Goal: Information Seeking & Learning: Learn about a topic

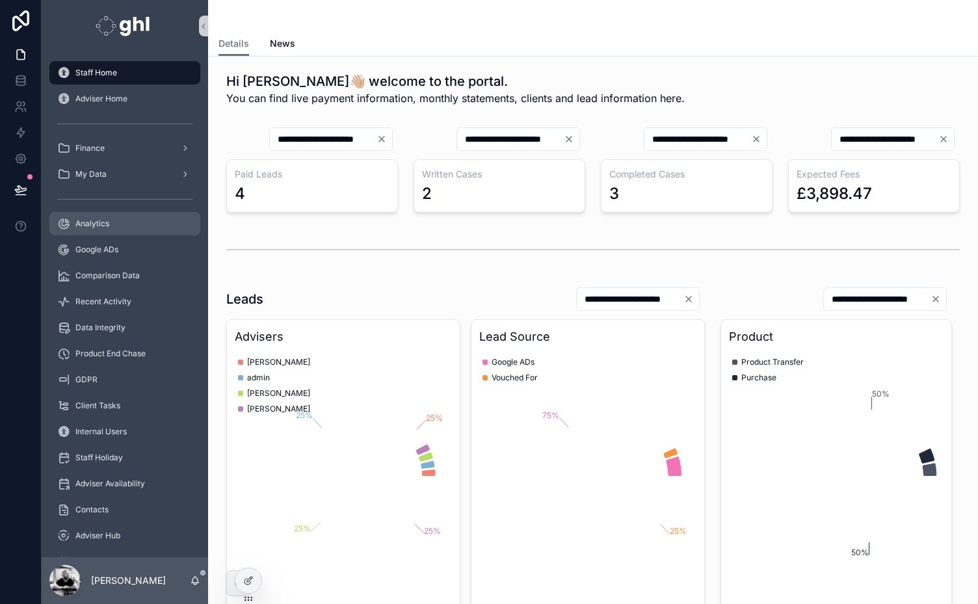
click at [90, 221] on span "Analytics" at bounding box center [92, 223] width 34 height 10
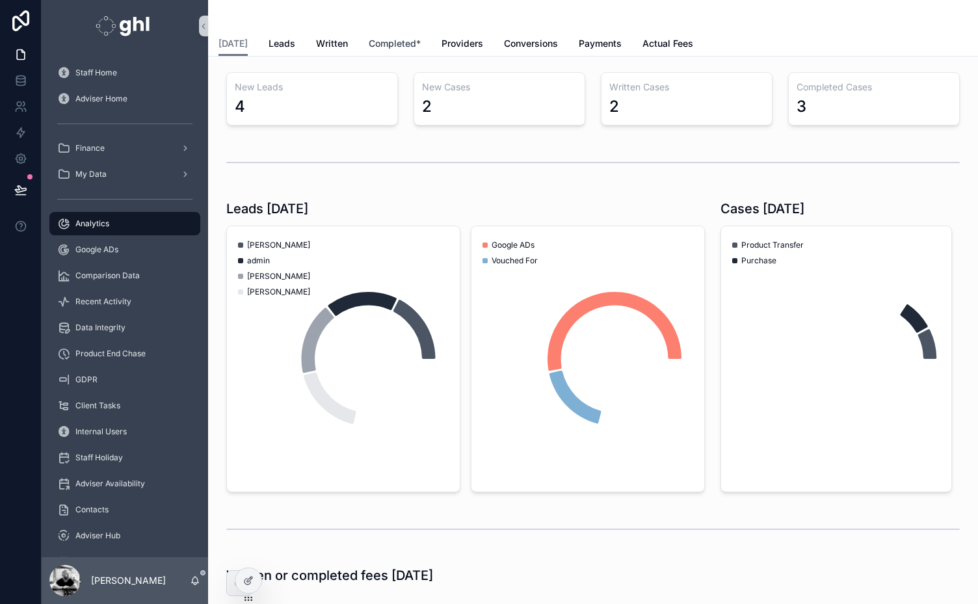
click at [386, 42] on span "Completed*" at bounding box center [395, 43] width 52 height 13
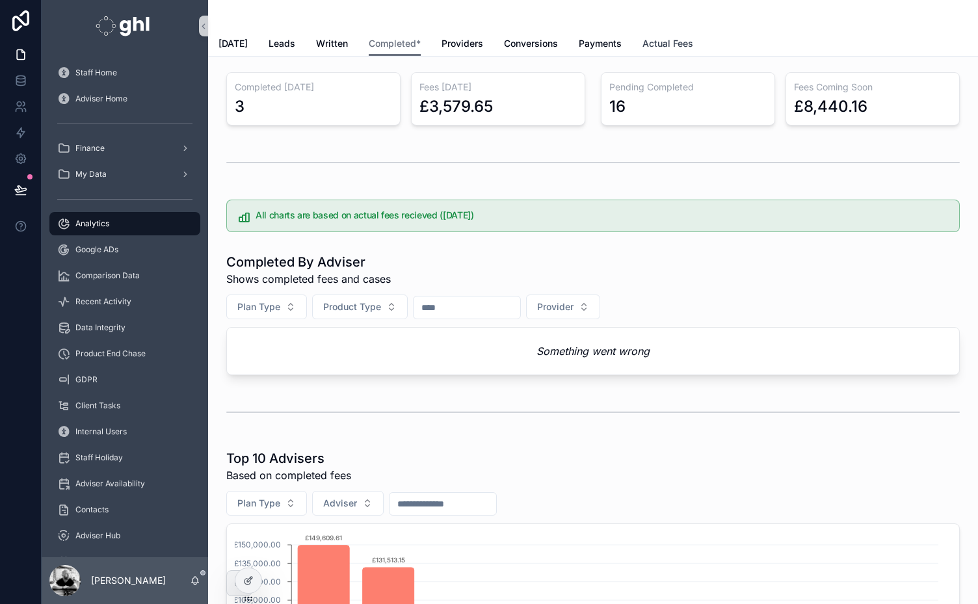
click at [661, 43] on span "Actual Fees" at bounding box center [667, 43] width 51 height 13
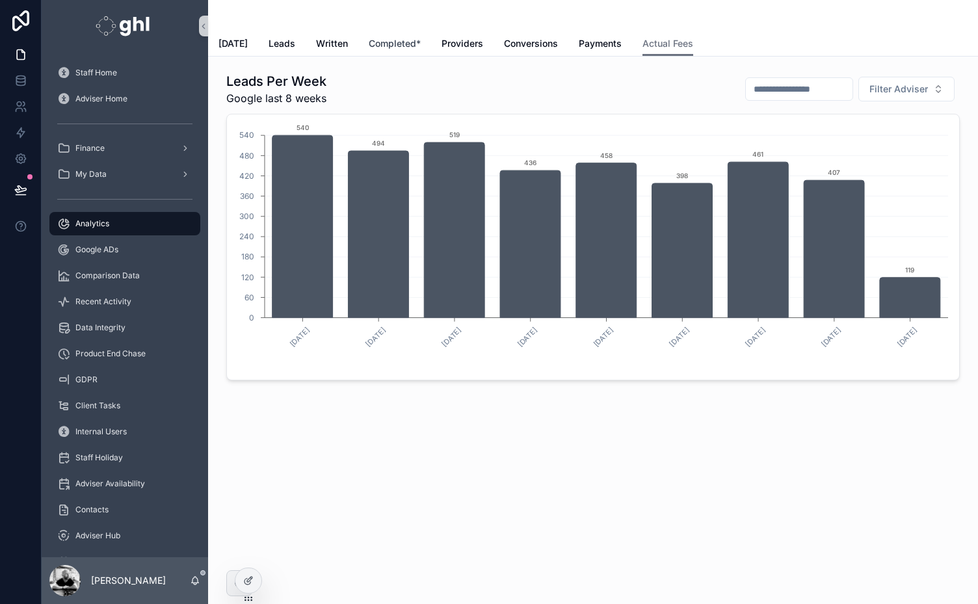
click at [397, 38] on span "Completed*" at bounding box center [395, 43] width 52 height 13
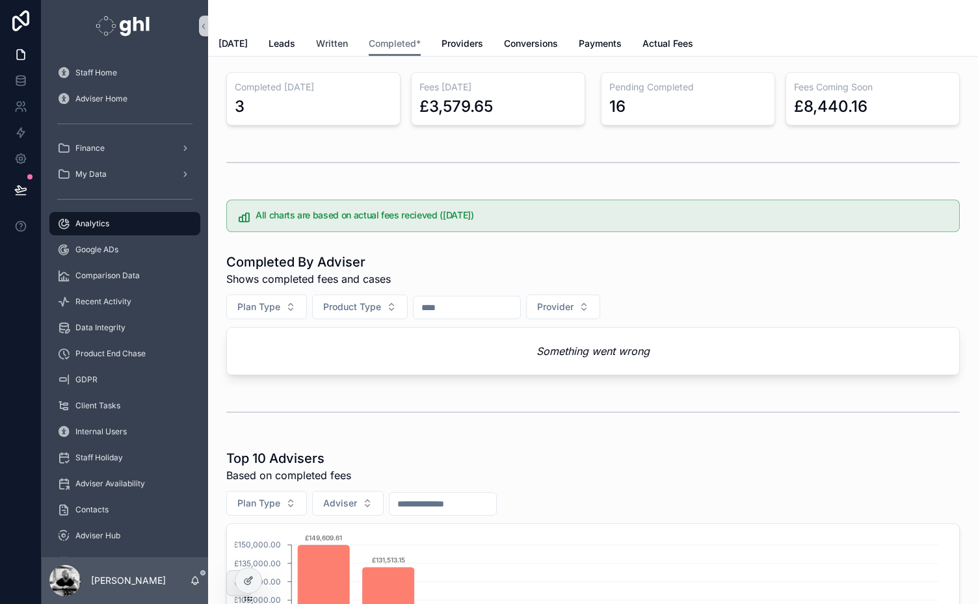
click at [316, 42] on span "Written" at bounding box center [332, 43] width 32 height 13
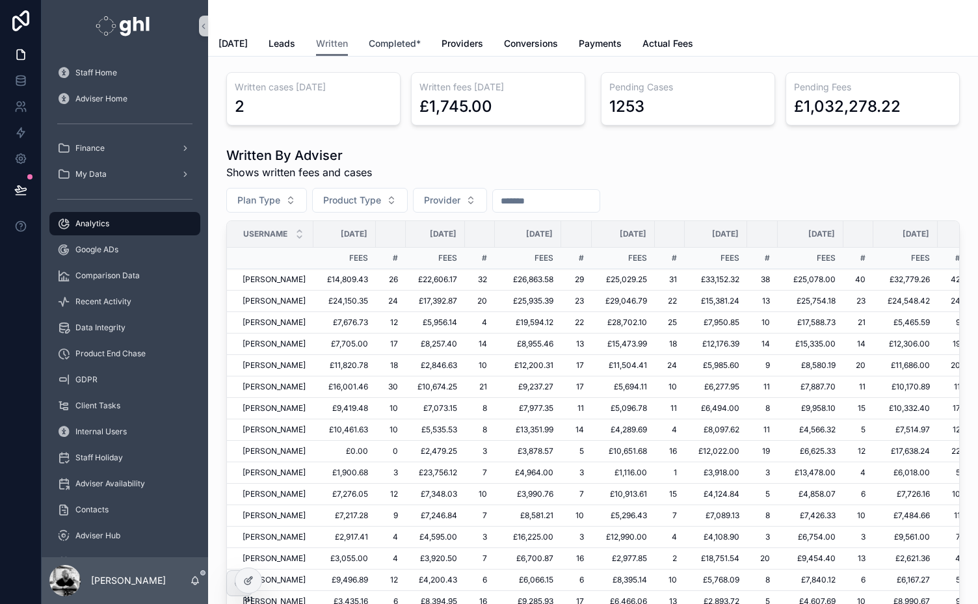
click at [401, 38] on span "Completed*" at bounding box center [395, 43] width 52 height 13
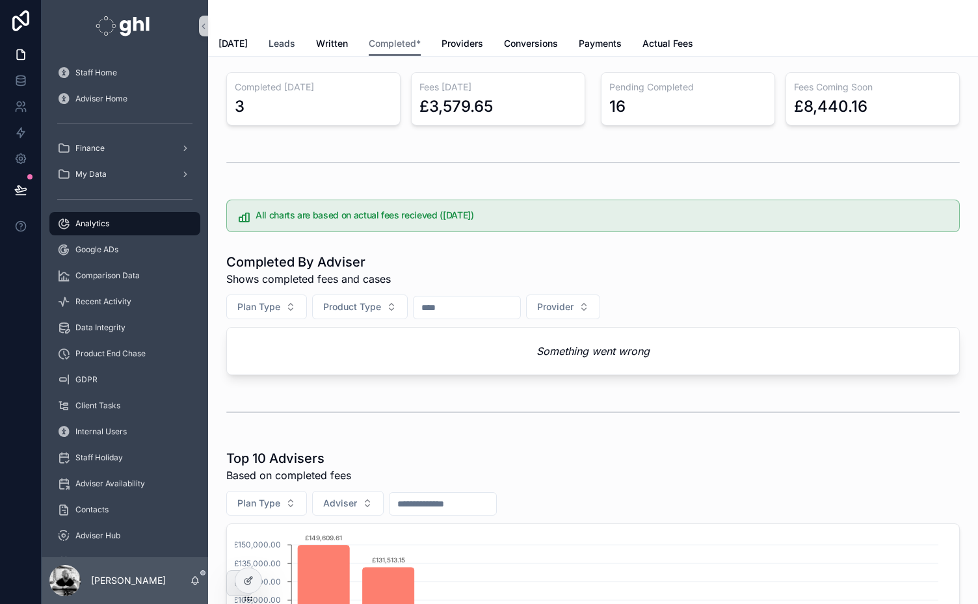
click at [276, 42] on span "Leads" at bounding box center [282, 43] width 27 height 13
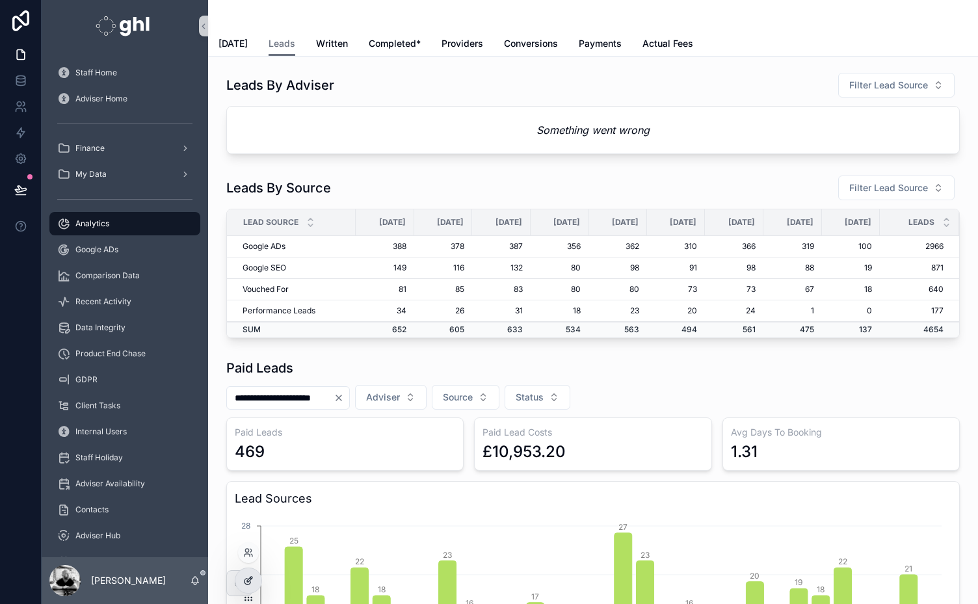
click at [244, 585] on icon at bounding box center [248, 580] width 10 height 10
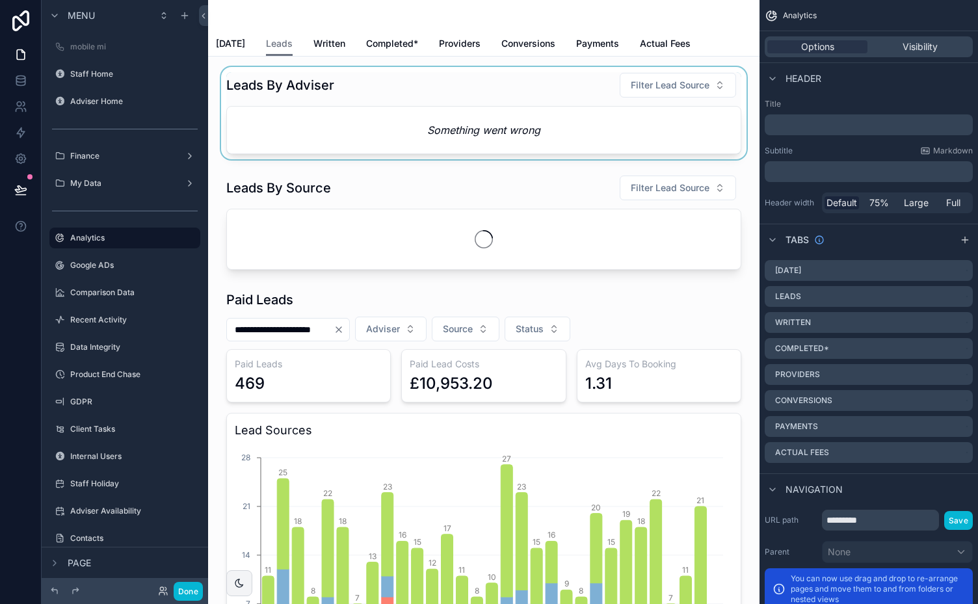
click at [406, 131] on div "scrollable content" at bounding box center [483, 113] width 531 height 92
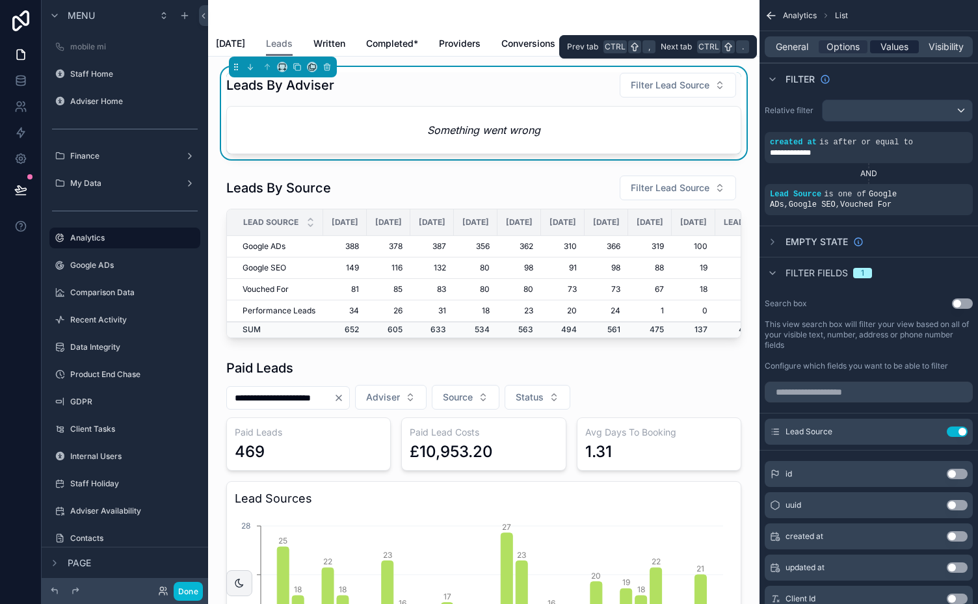
click at [888, 44] on span "Values" at bounding box center [894, 46] width 28 height 13
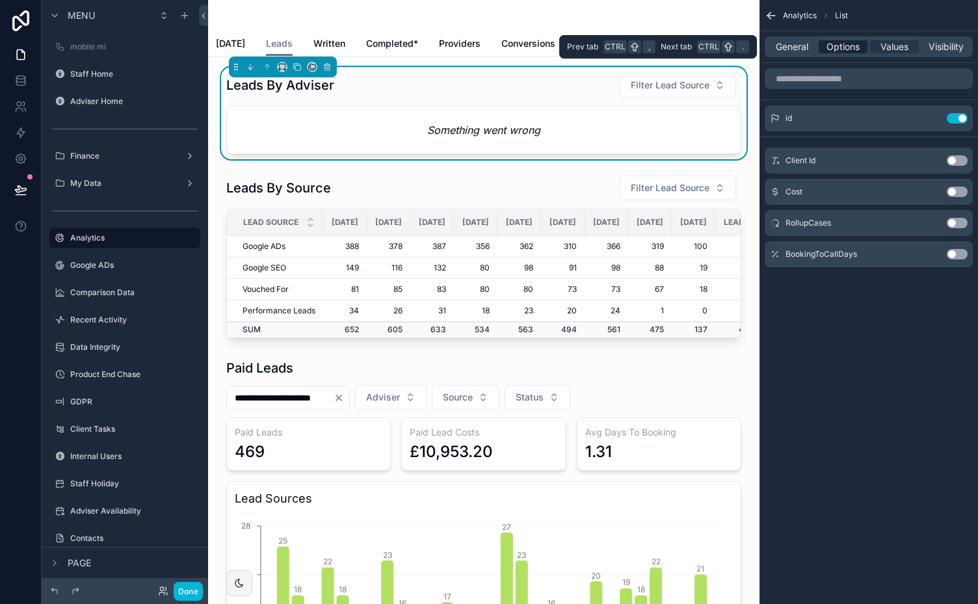
click at [844, 44] on span "Options" at bounding box center [842, 46] width 33 height 13
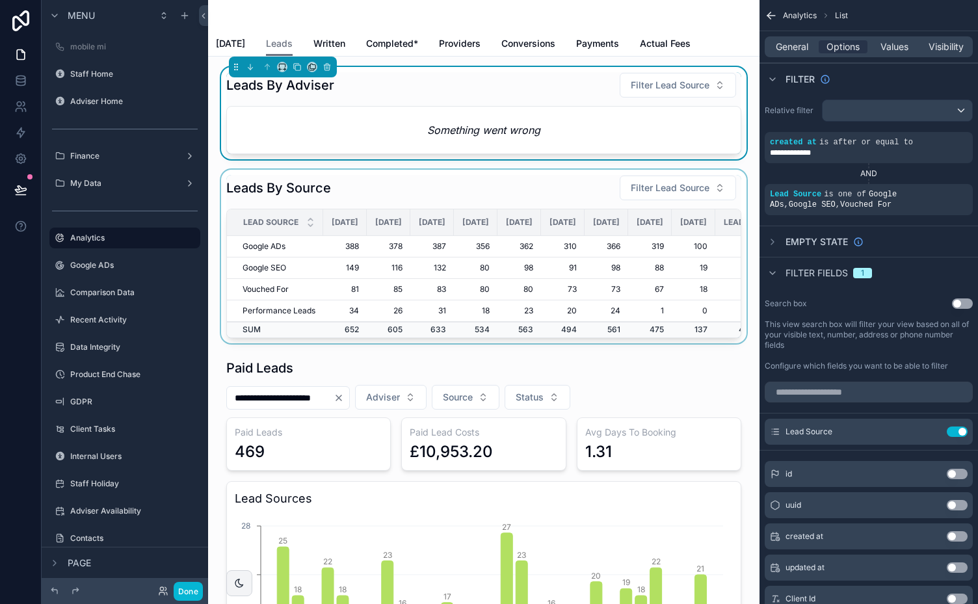
click at [452, 182] on div "scrollable content" at bounding box center [483, 257] width 531 height 174
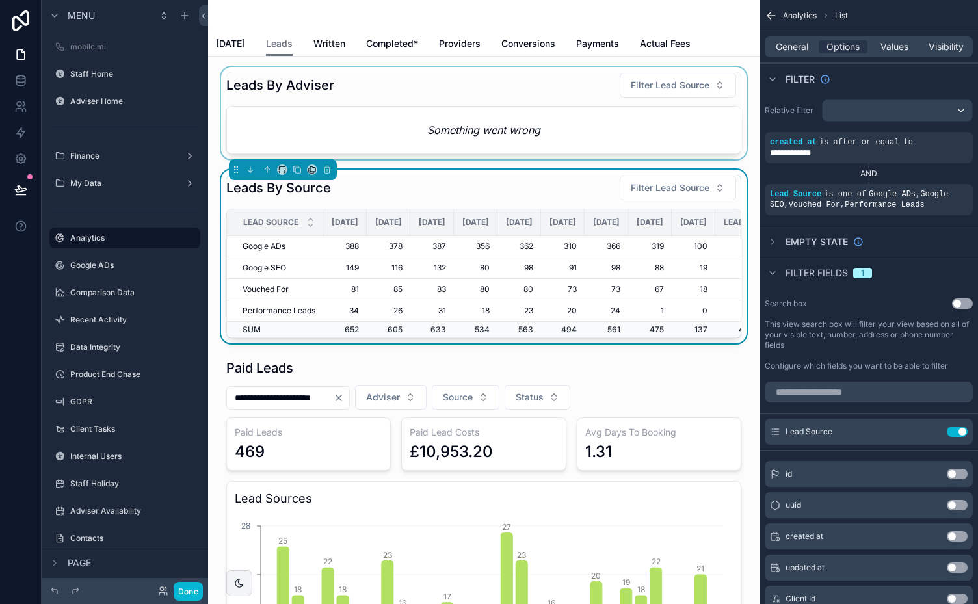
click at [467, 106] on div "scrollable content" at bounding box center [483, 113] width 531 height 92
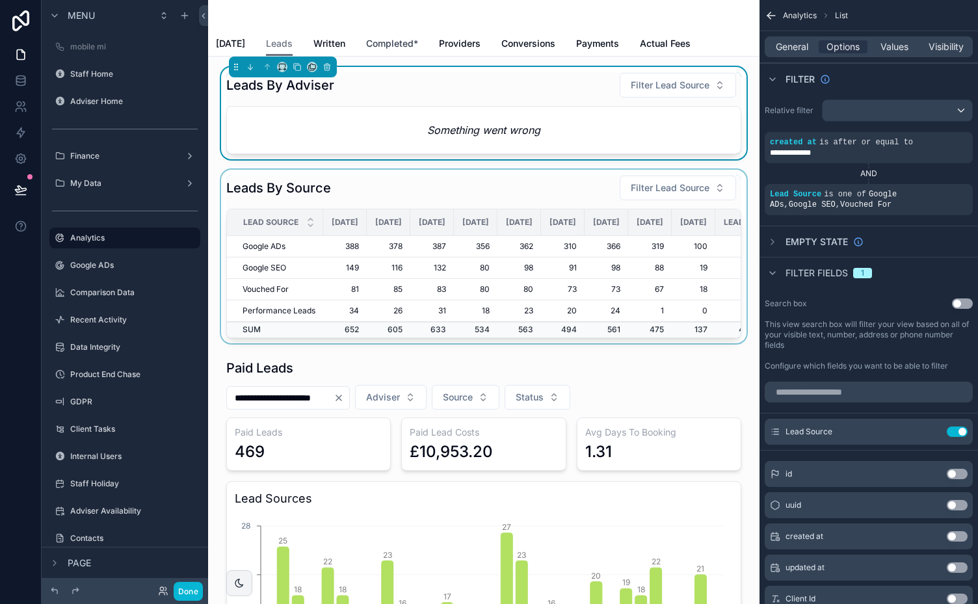
click at [382, 40] on span "Completed*" at bounding box center [392, 43] width 52 height 13
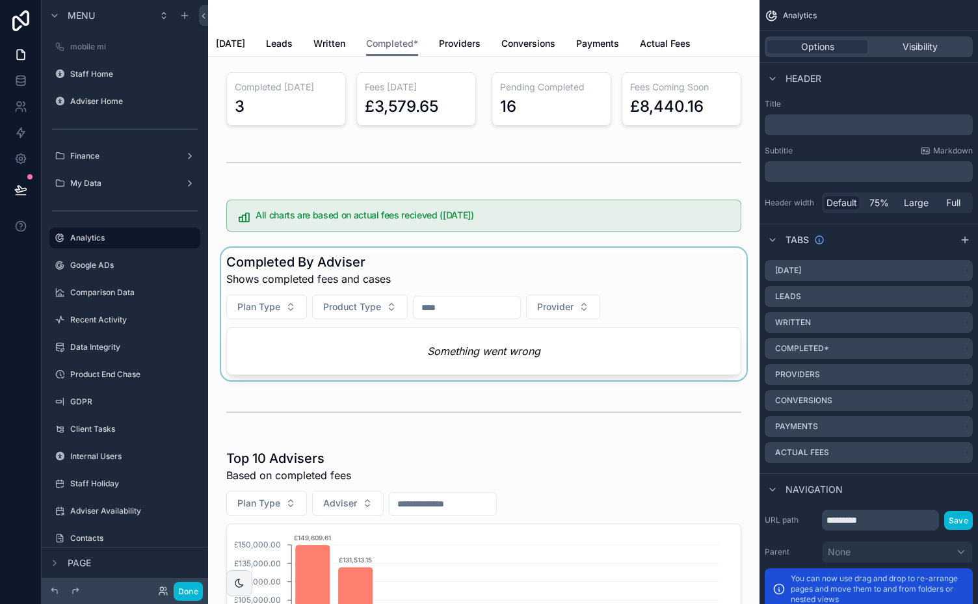
click at [427, 267] on div "scrollable content" at bounding box center [483, 314] width 531 height 133
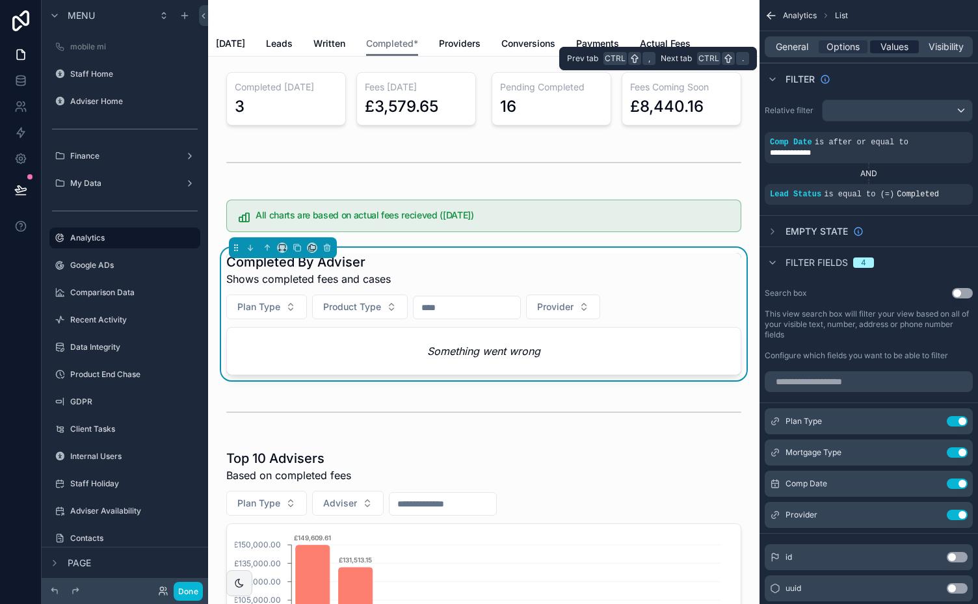
click at [897, 47] on span "Values" at bounding box center [894, 46] width 28 height 13
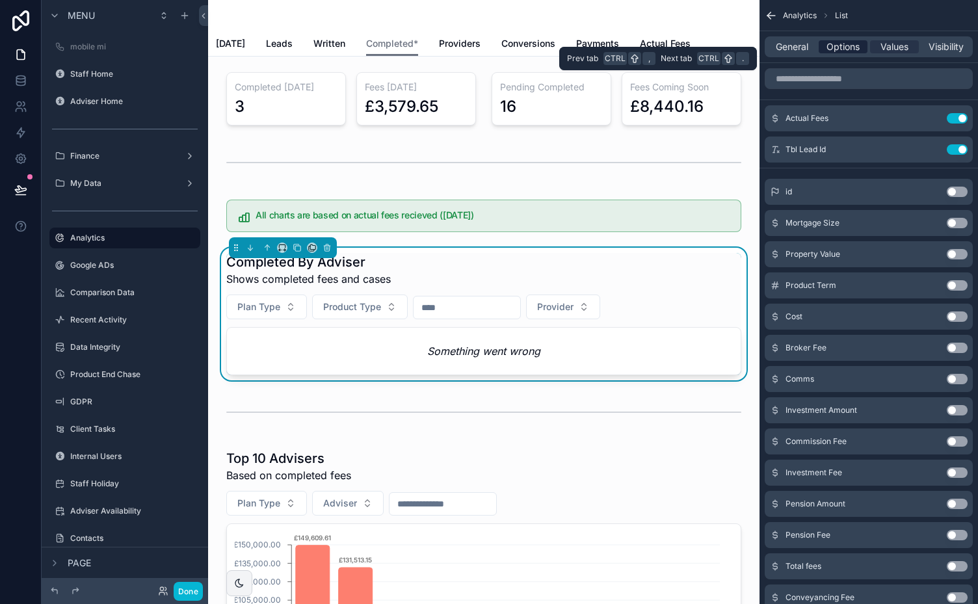
click at [844, 46] on span "Options" at bounding box center [842, 46] width 33 height 13
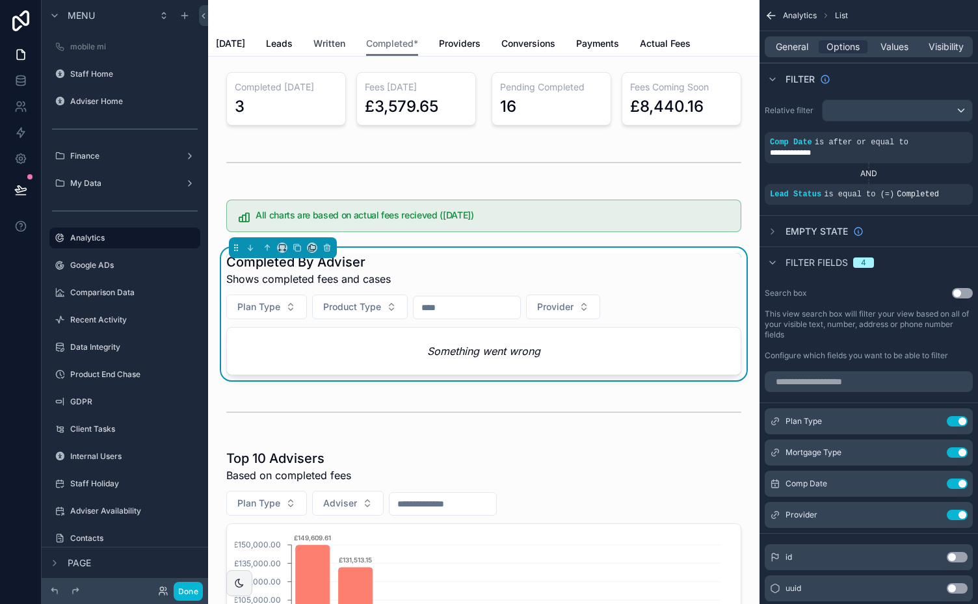
click at [331, 47] on span "Written" at bounding box center [329, 43] width 32 height 13
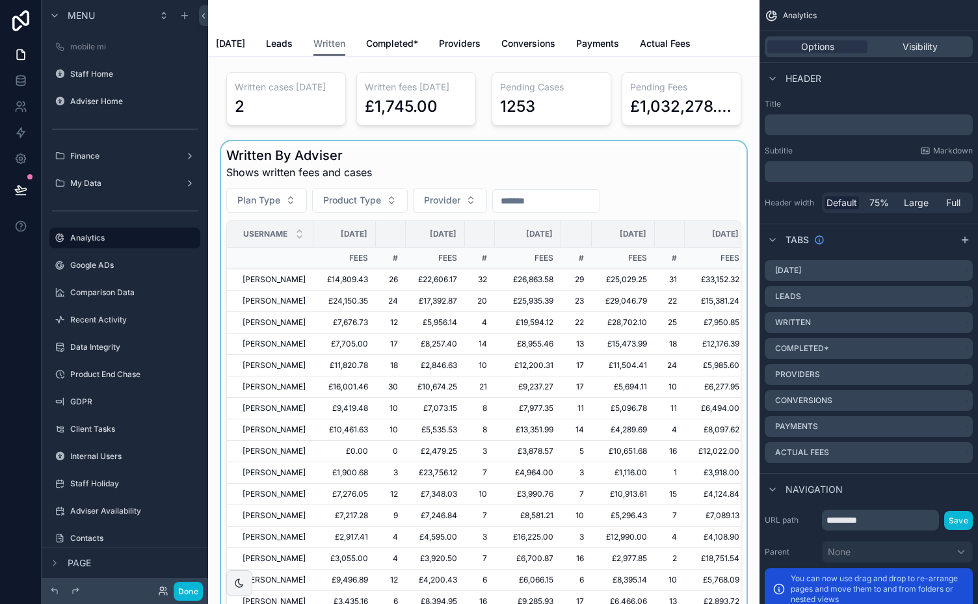
click at [432, 177] on div "scrollable content" at bounding box center [483, 410] width 531 height 539
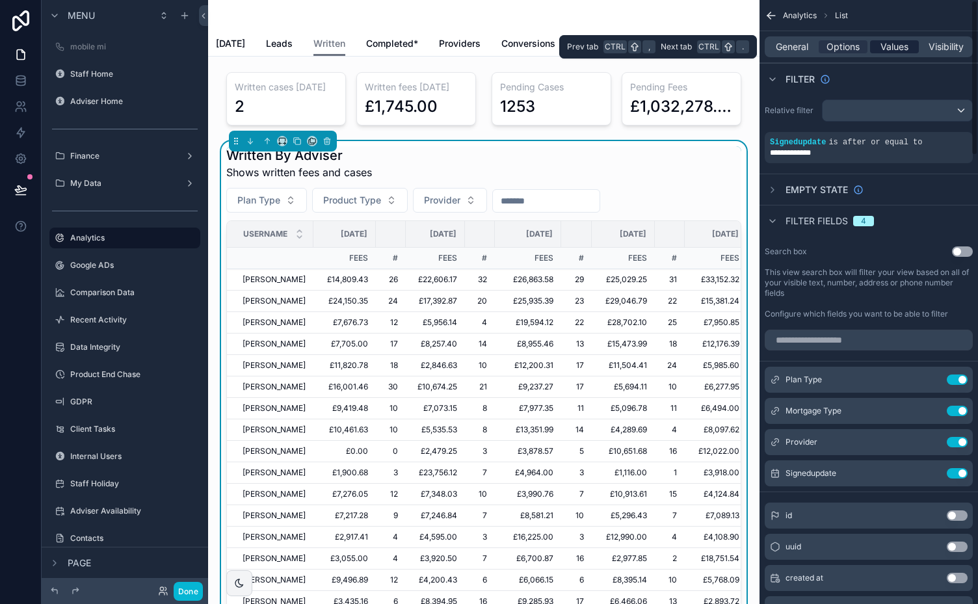
click at [892, 47] on span "Values" at bounding box center [894, 46] width 28 height 13
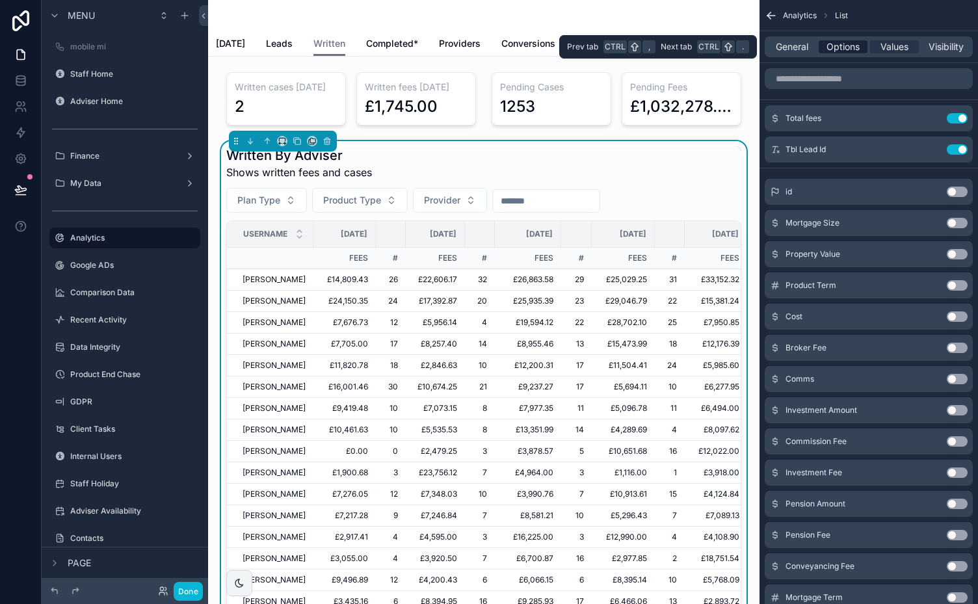
click at [845, 51] on span "Options" at bounding box center [842, 46] width 33 height 13
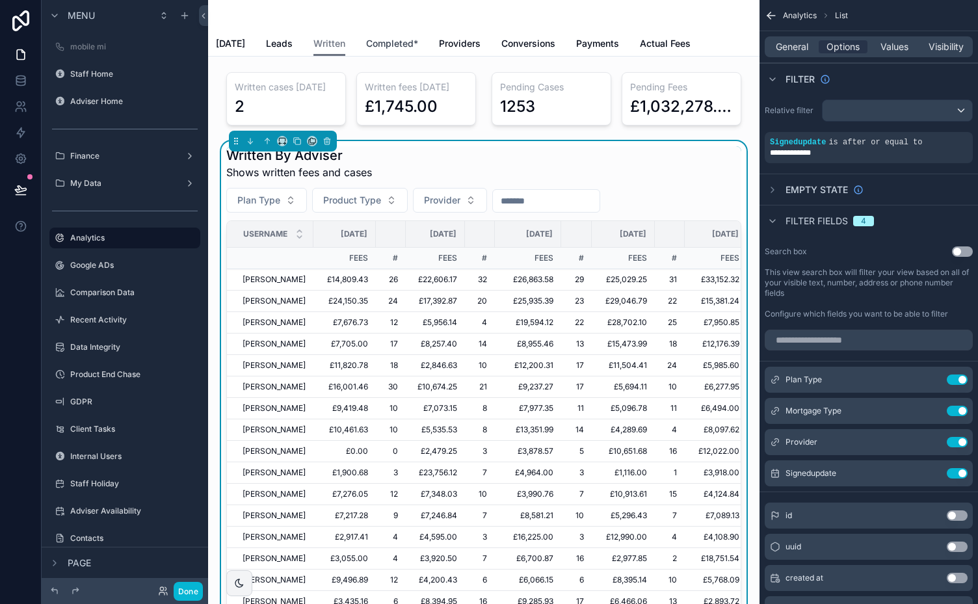
click at [401, 42] on span "Completed*" at bounding box center [392, 43] width 52 height 13
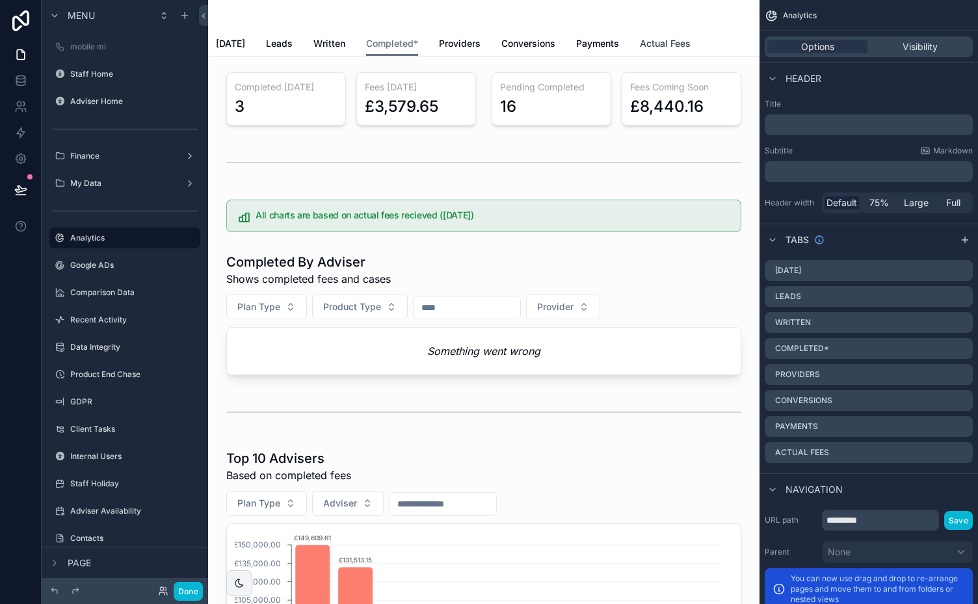
click at [648, 40] on span "Actual Fees" at bounding box center [665, 43] width 51 height 13
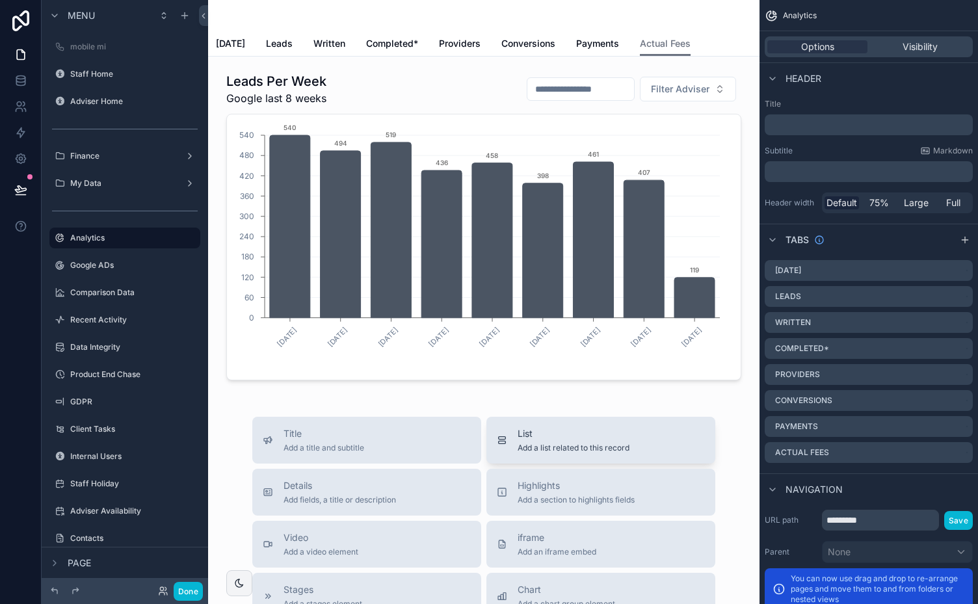
click at [570, 436] on span "List" at bounding box center [574, 433] width 112 height 13
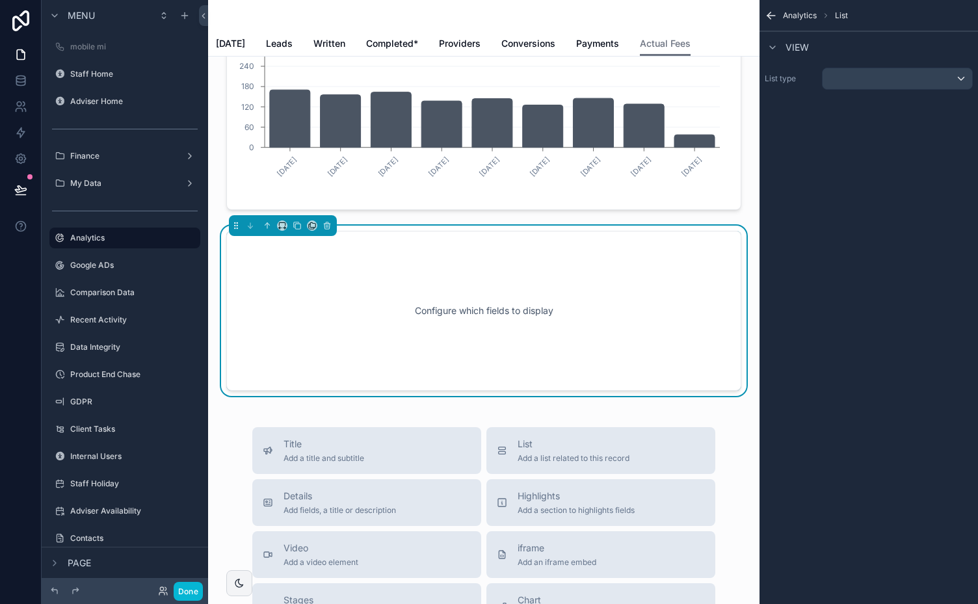
scroll to position [178, 0]
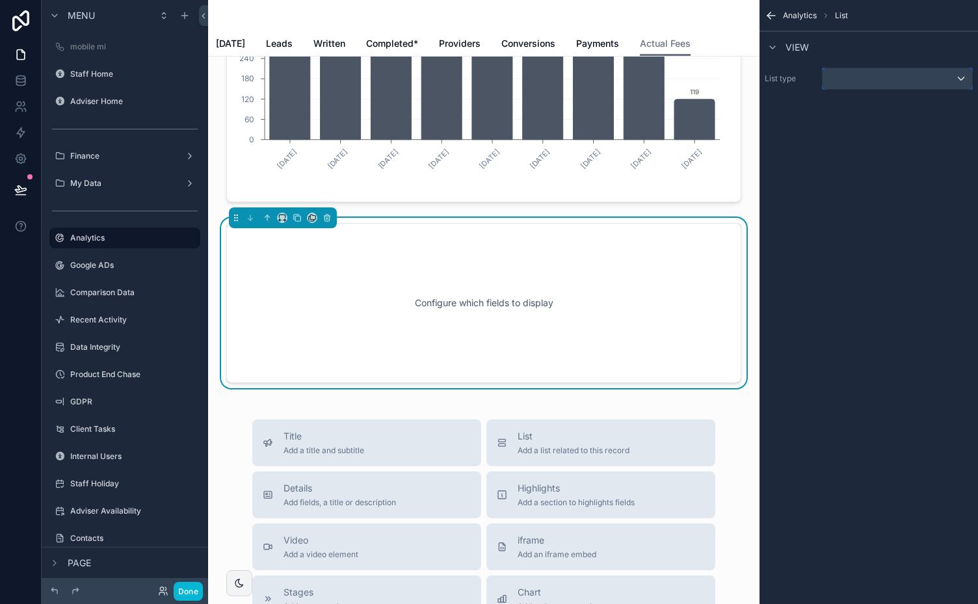
click at [958, 79] on div "scrollable content" at bounding box center [898, 78] width 150 height 21
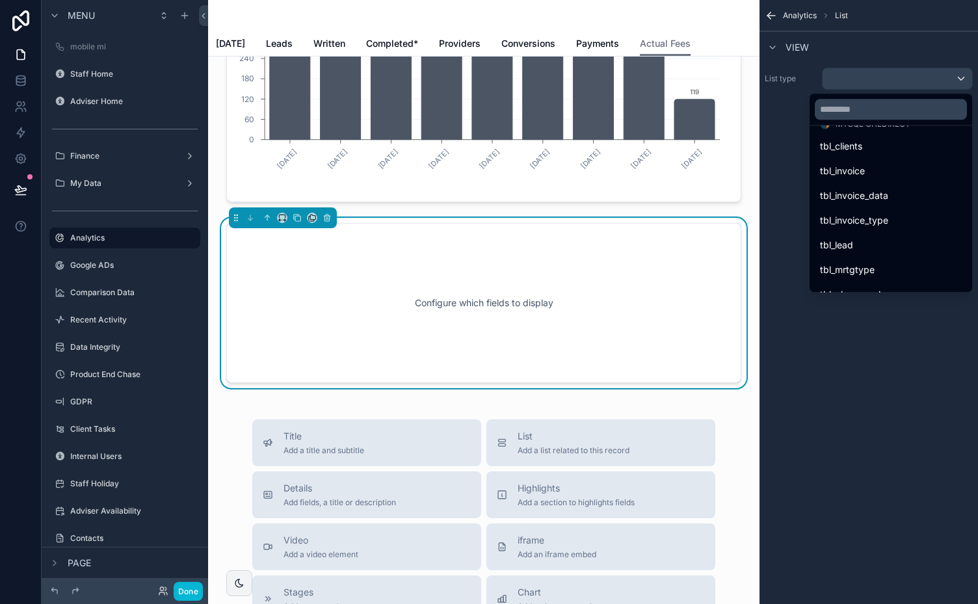
scroll to position [189, 0]
click at [841, 241] on span "tbl_lead" at bounding box center [836, 245] width 33 height 16
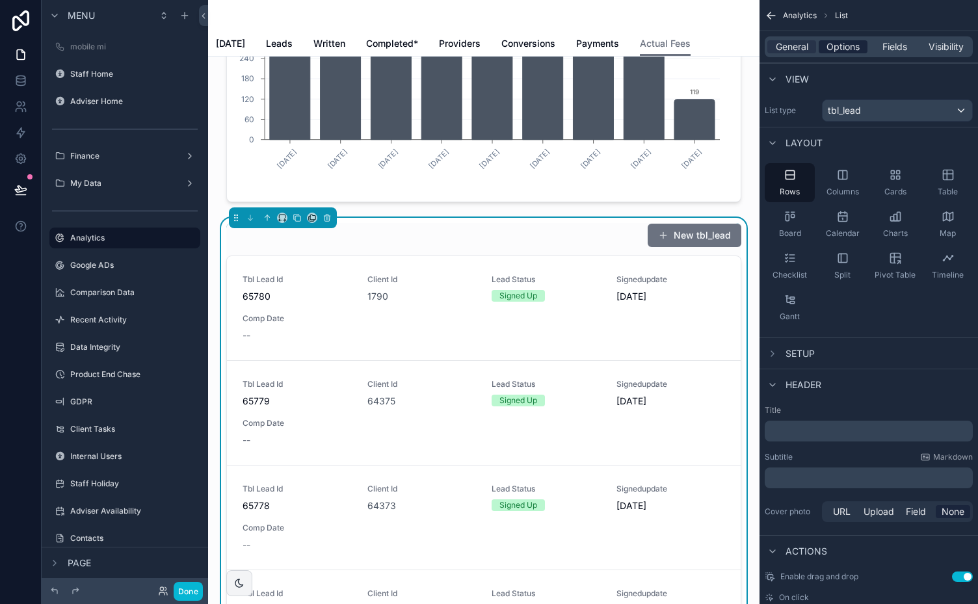
click at [844, 47] on span "Options" at bounding box center [842, 46] width 33 height 13
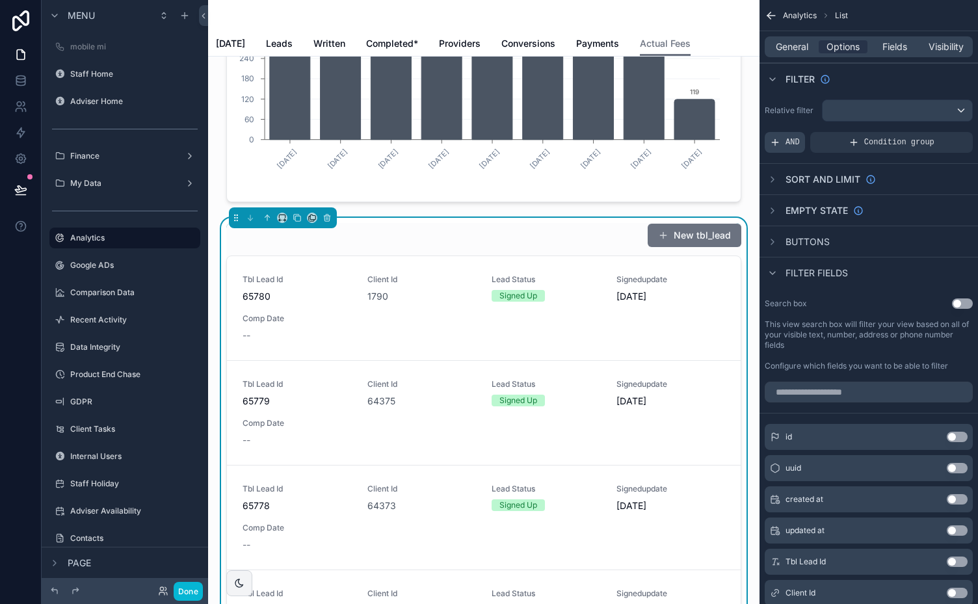
click at [789, 136] on div "AND" at bounding box center [785, 142] width 40 height 21
click at [936, 130] on icon "scrollable content" at bounding box center [940, 133] width 8 height 8
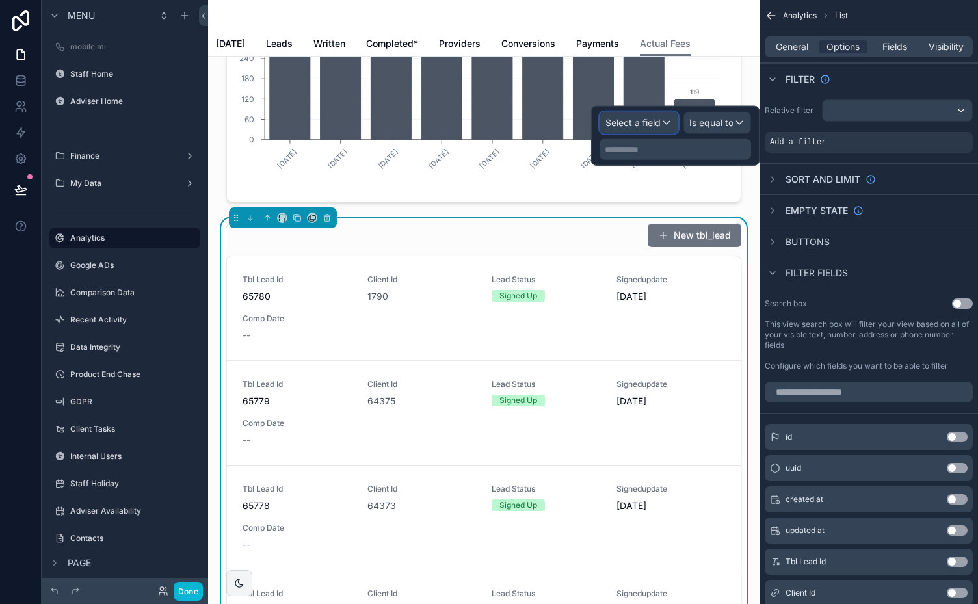
click at [644, 124] on span "Select a field" at bounding box center [632, 122] width 55 height 11
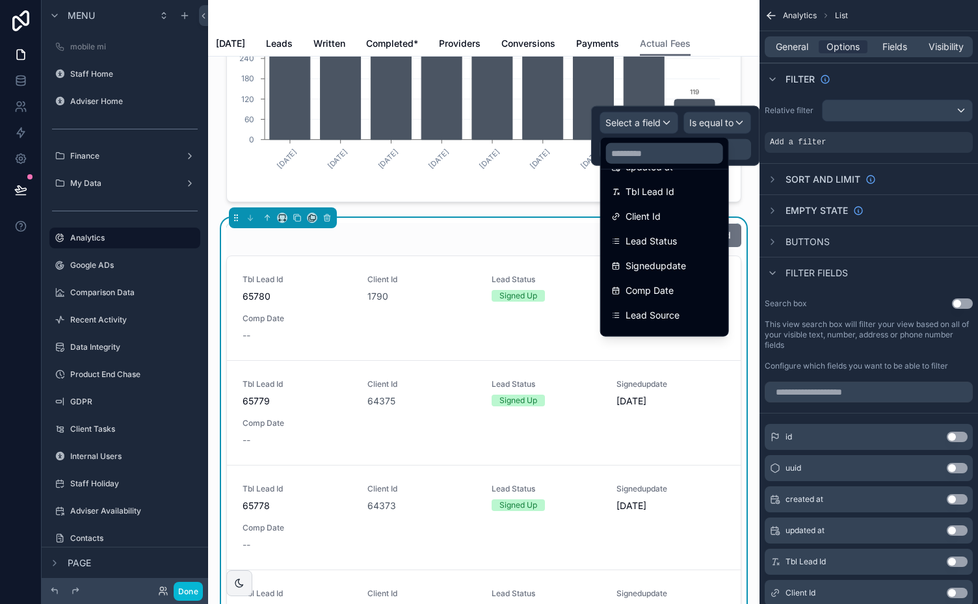
scroll to position [104, 0]
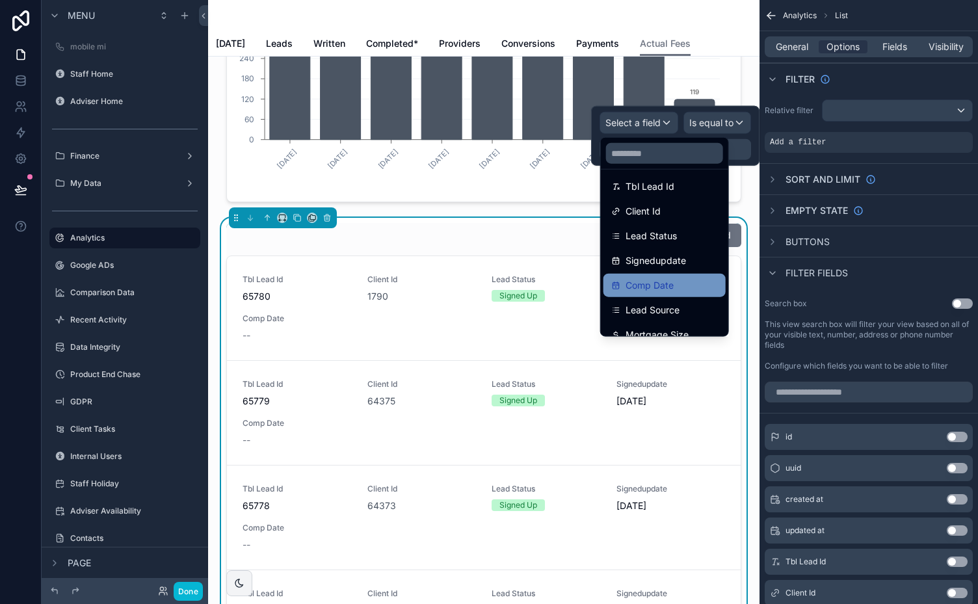
click at [662, 283] on span "Comp Date" at bounding box center [650, 286] width 48 height 16
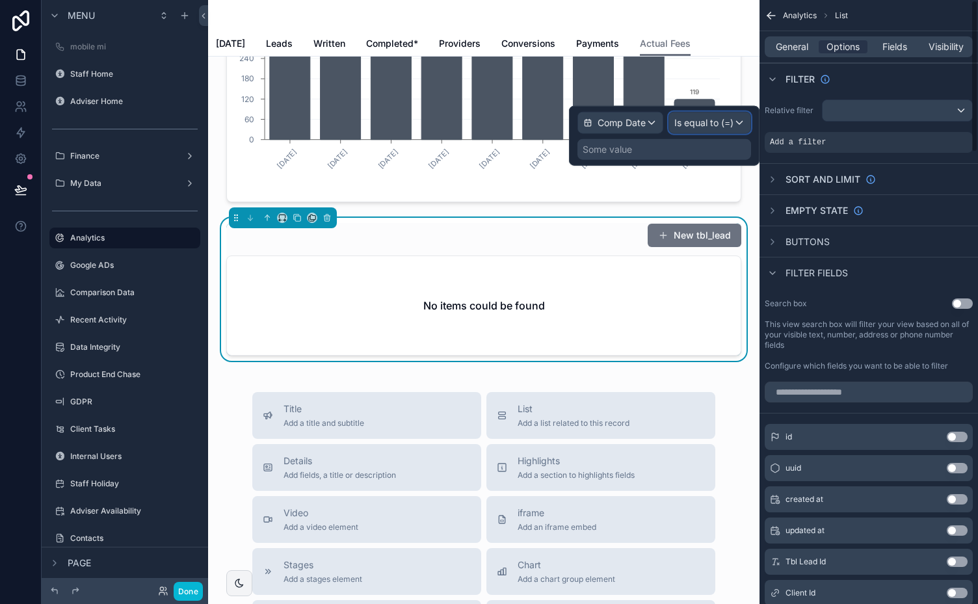
click at [728, 122] on span "Is equal to (=)" at bounding box center [703, 122] width 59 height 13
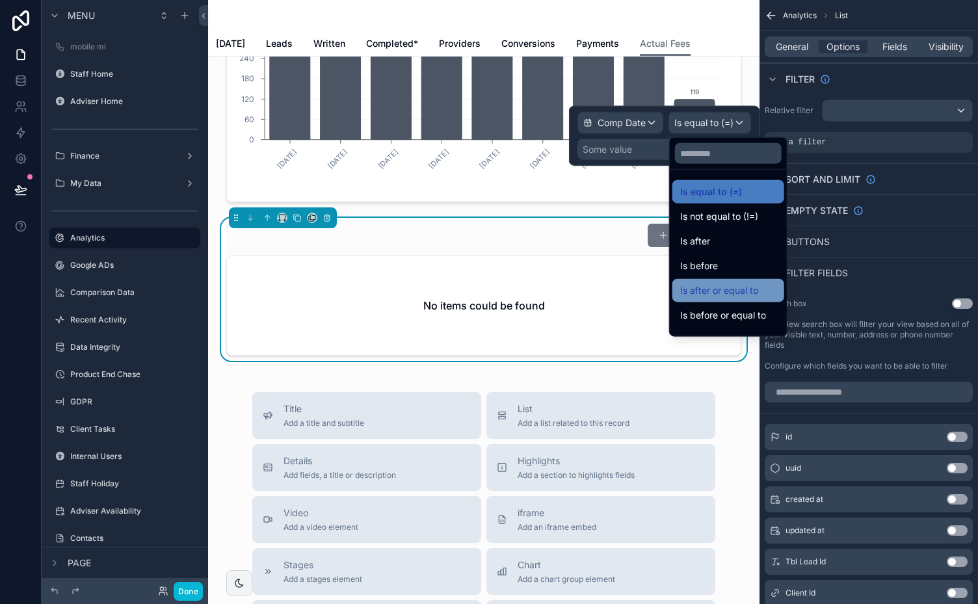
click at [723, 289] on span "Is after or equal to" at bounding box center [719, 291] width 78 height 16
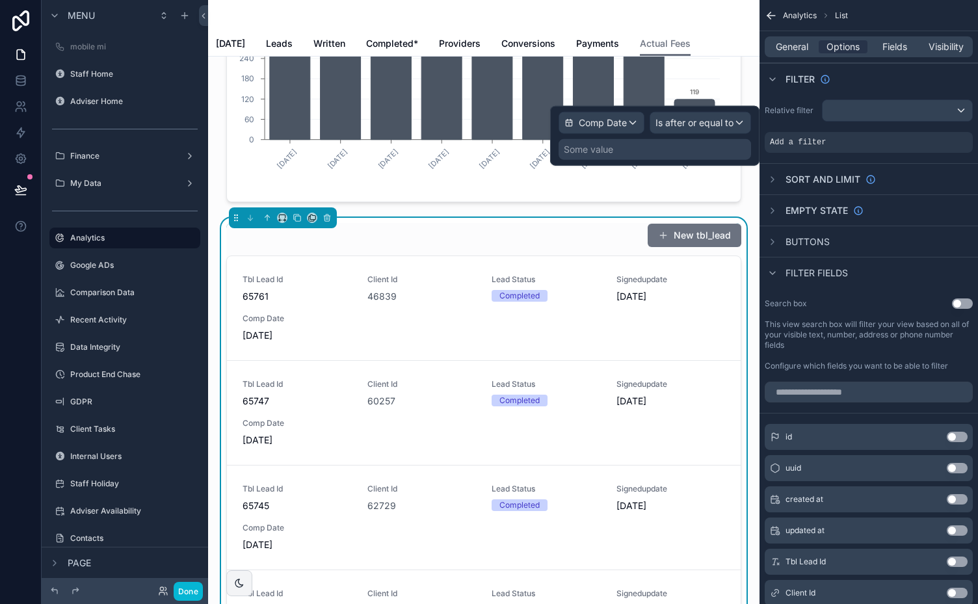
click at [659, 145] on div "Some value" at bounding box center [655, 149] width 192 height 21
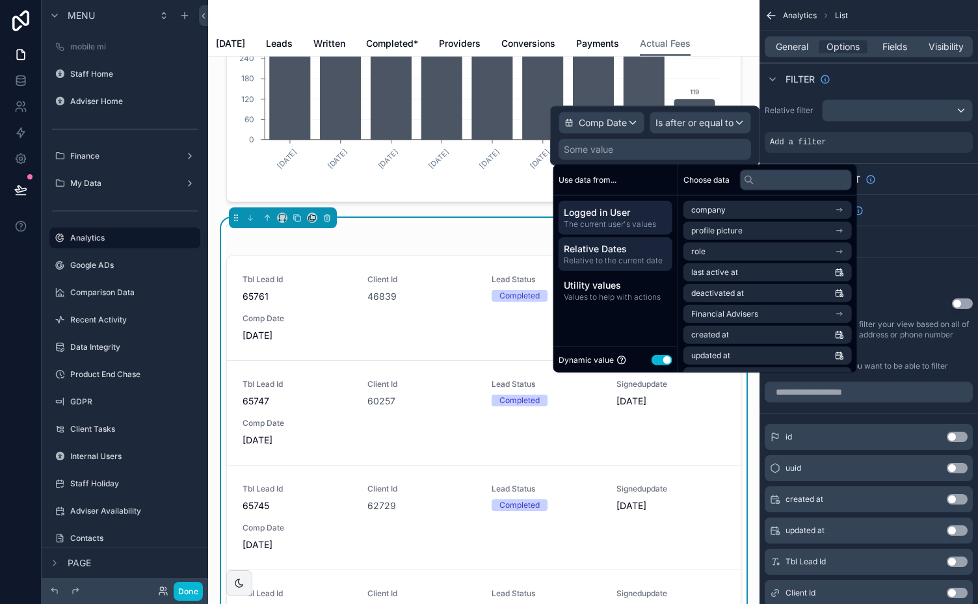
click at [598, 251] on span "Relative Dates" at bounding box center [615, 249] width 103 height 13
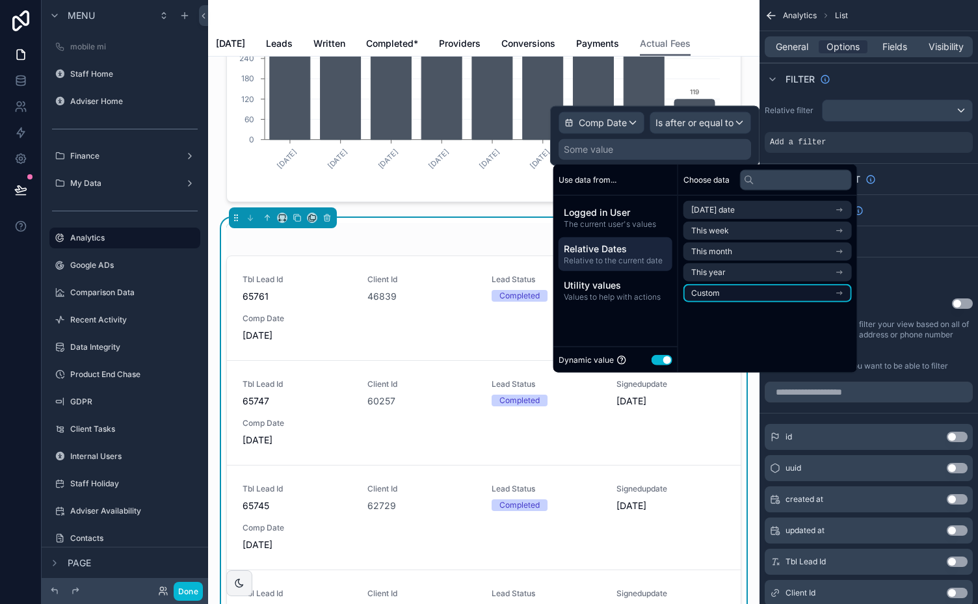
click at [733, 293] on li "Custom" at bounding box center [767, 293] width 168 height 18
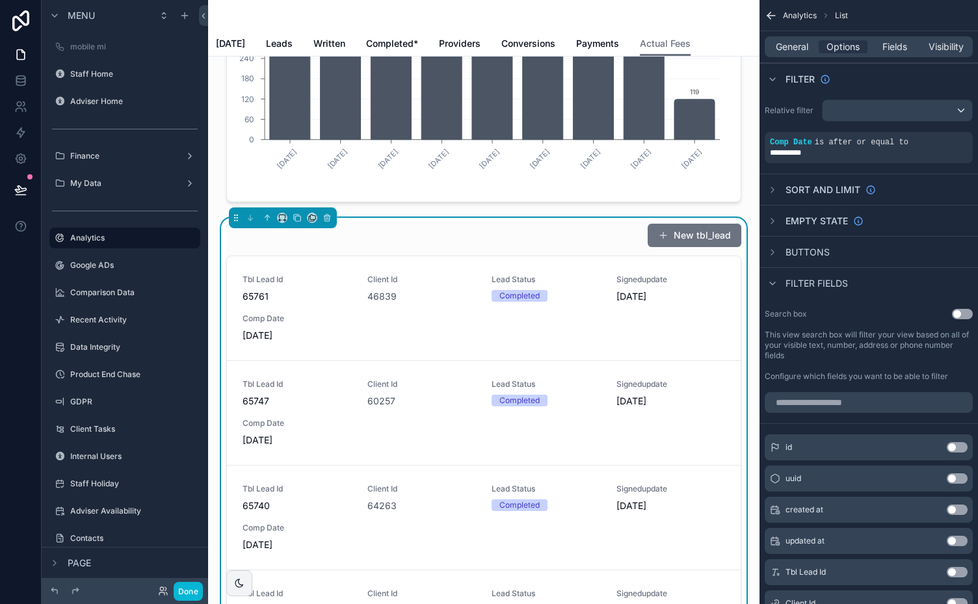
click at [860, 83] on div "Filter" at bounding box center [868, 78] width 218 height 31
click at [789, 44] on span "General" at bounding box center [792, 46] width 33 height 13
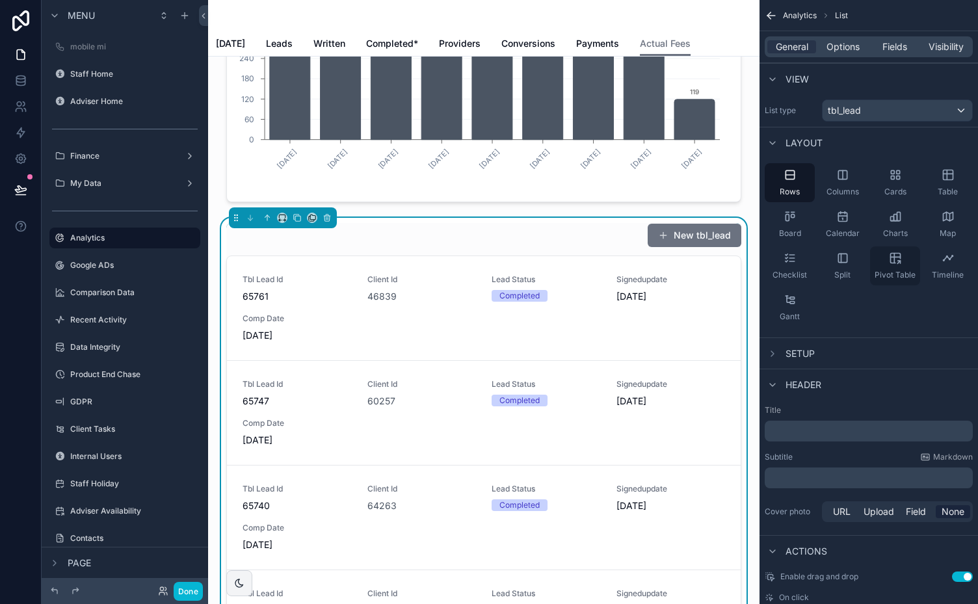
click at [896, 263] on icon "scrollable content" at bounding box center [895, 258] width 13 height 13
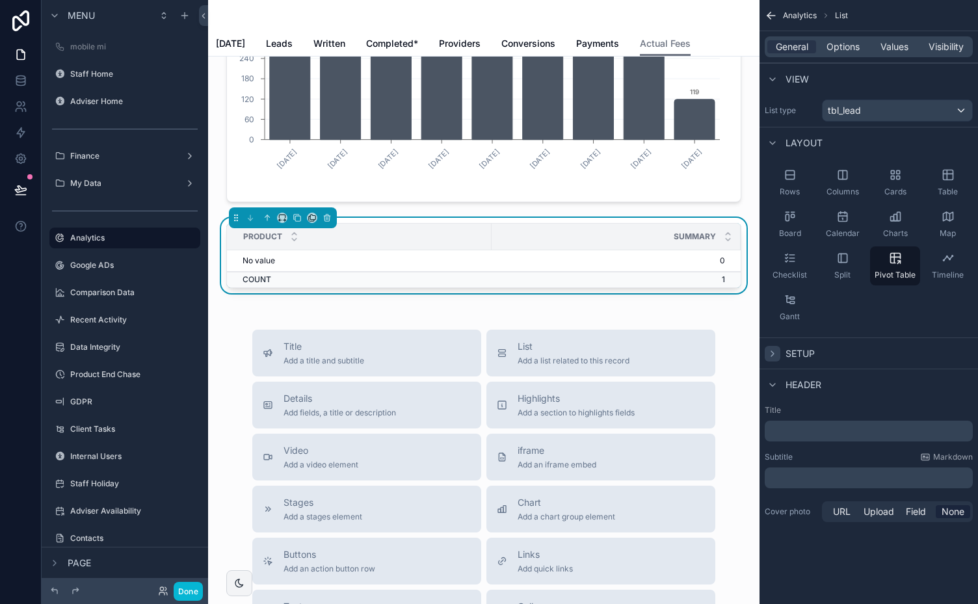
click at [770, 349] on icon "scrollable content" at bounding box center [772, 354] width 10 height 10
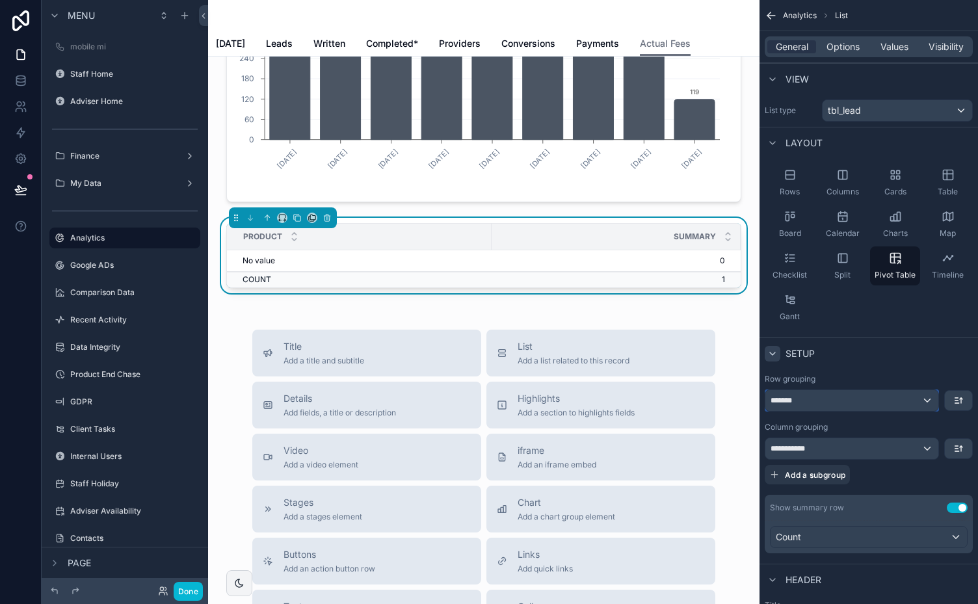
click at [923, 398] on div "*******" at bounding box center [851, 400] width 173 height 21
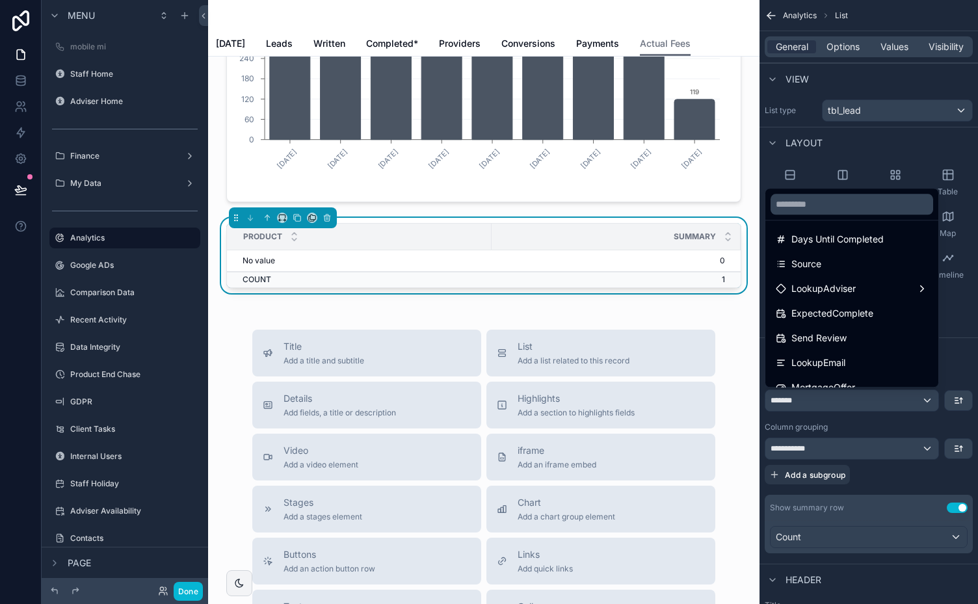
scroll to position [882, 0]
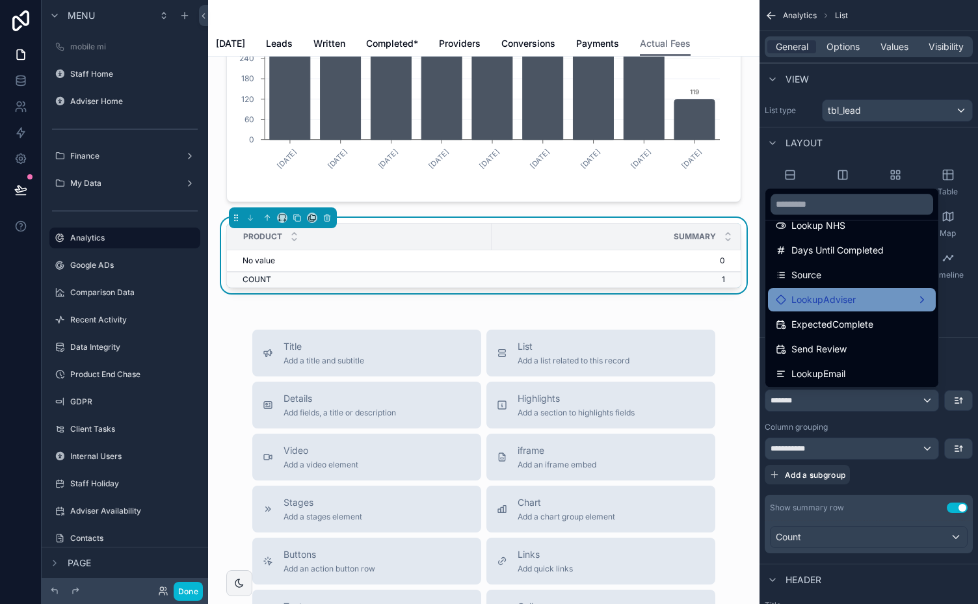
click at [897, 298] on div "LookupAdviser" at bounding box center [852, 300] width 152 height 16
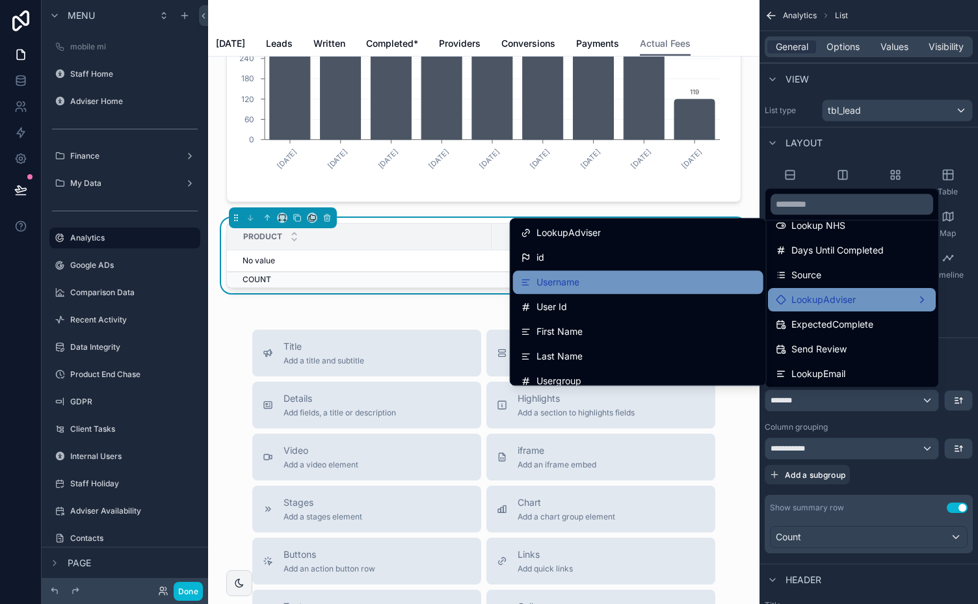
click at [618, 278] on div "Username" at bounding box center [638, 282] width 235 height 16
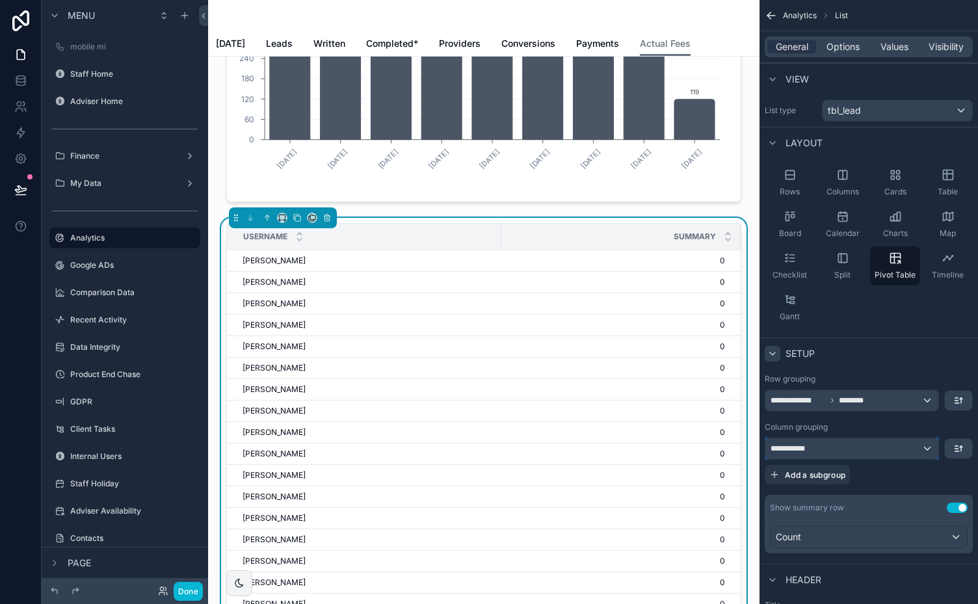
click at [923, 449] on div "**********" at bounding box center [851, 448] width 173 height 21
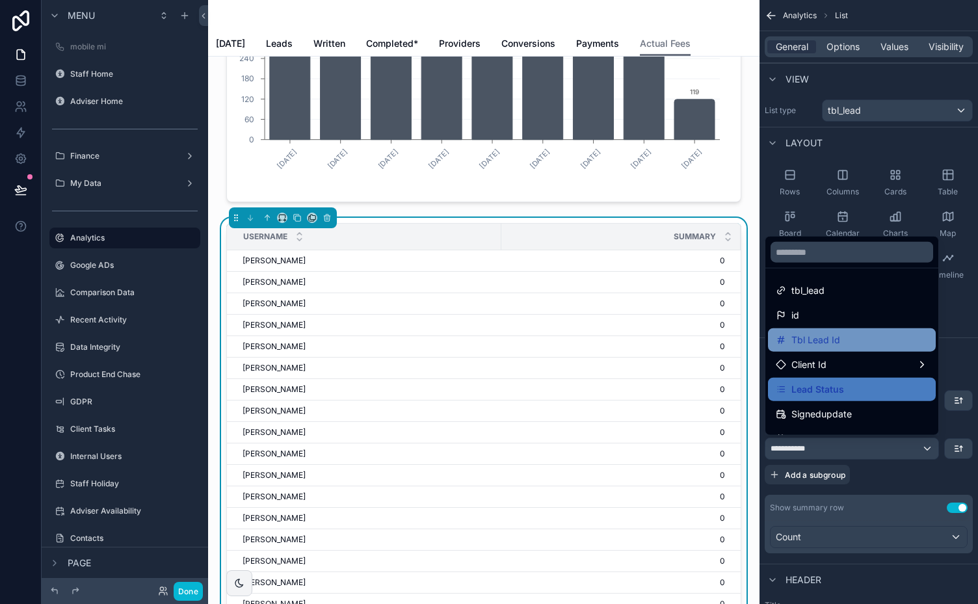
click at [843, 342] on div "Tbl Lead Id" at bounding box center [852, 340] width 152 height 16
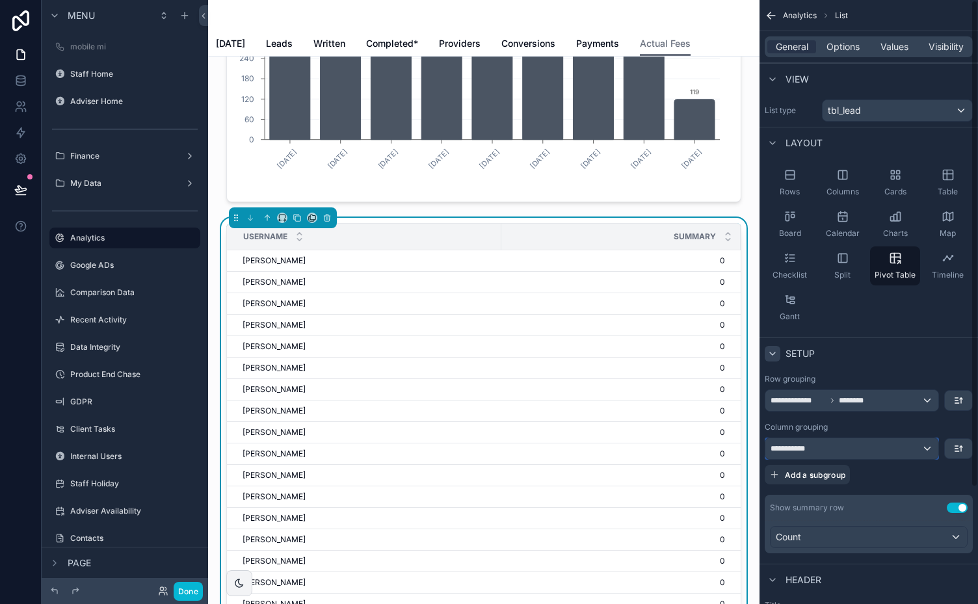
click at [923, 448] on div "**********" at bounding box center [851, 448] width 173 height 21
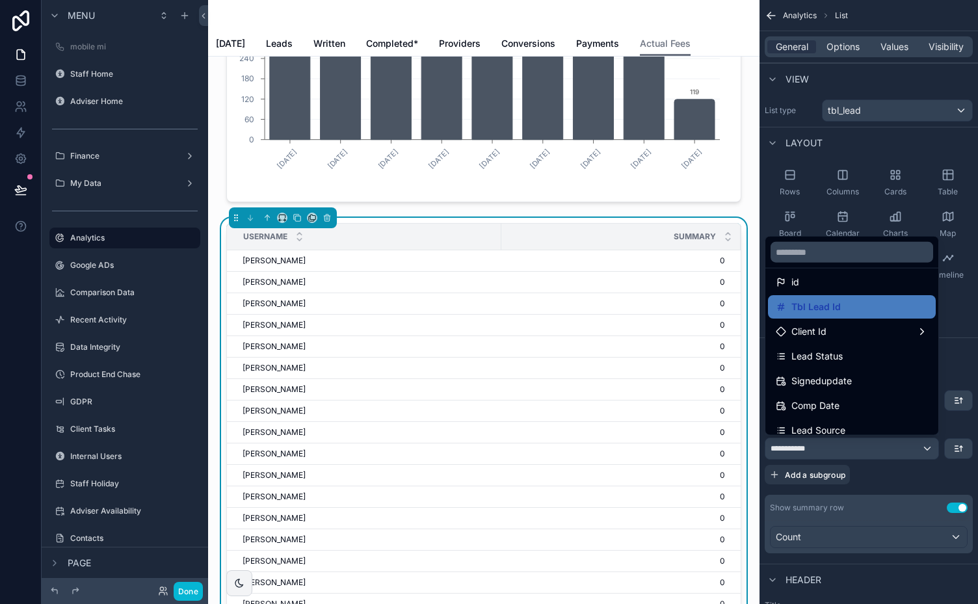
scroll to position [37, 0]
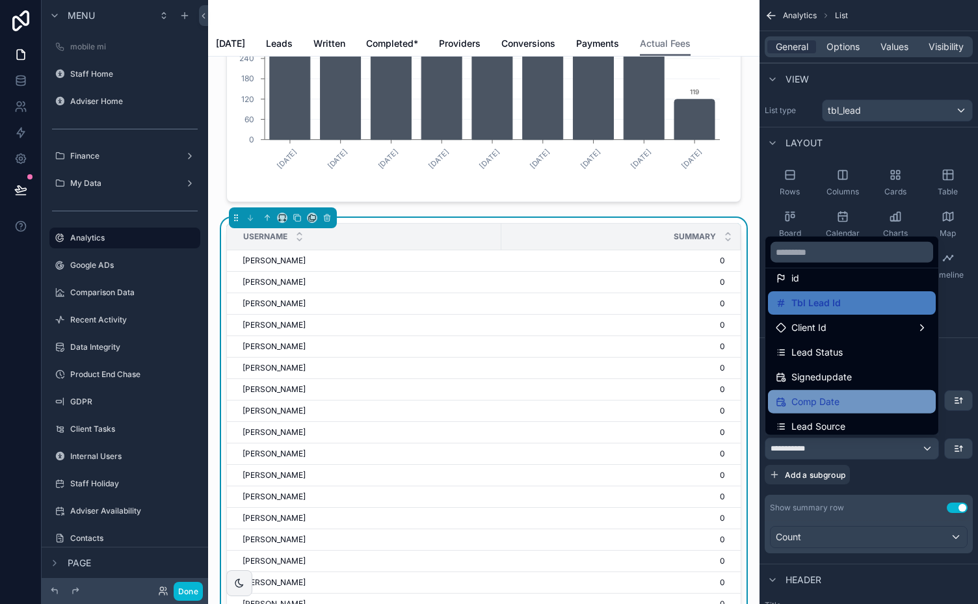
click at [829, 398] on span "Comp Date" at bounding box center [815, 402] width 48 height 16
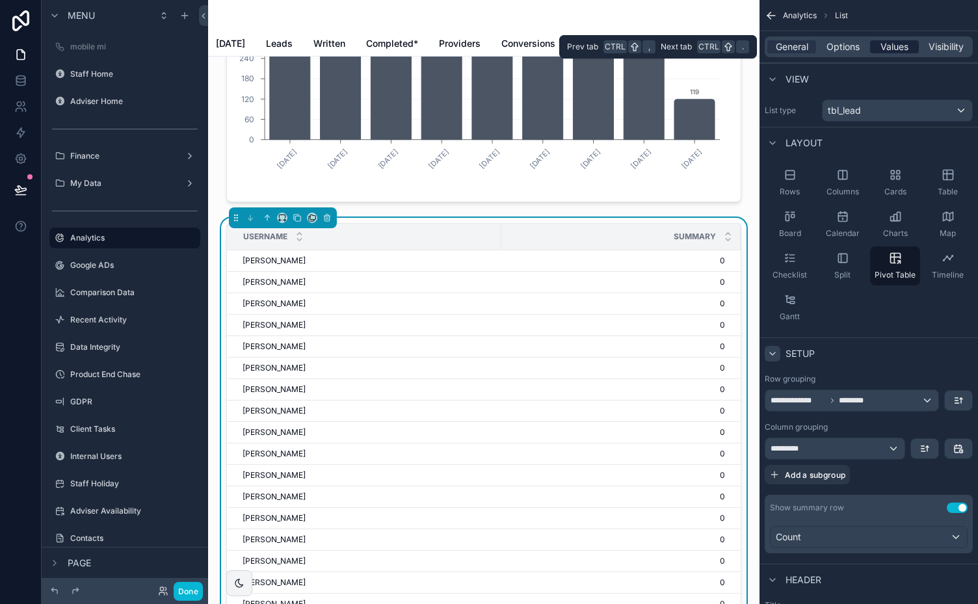
click at [895, 42] on span "Values" at bounding box center [894, 46] width 28 height 13
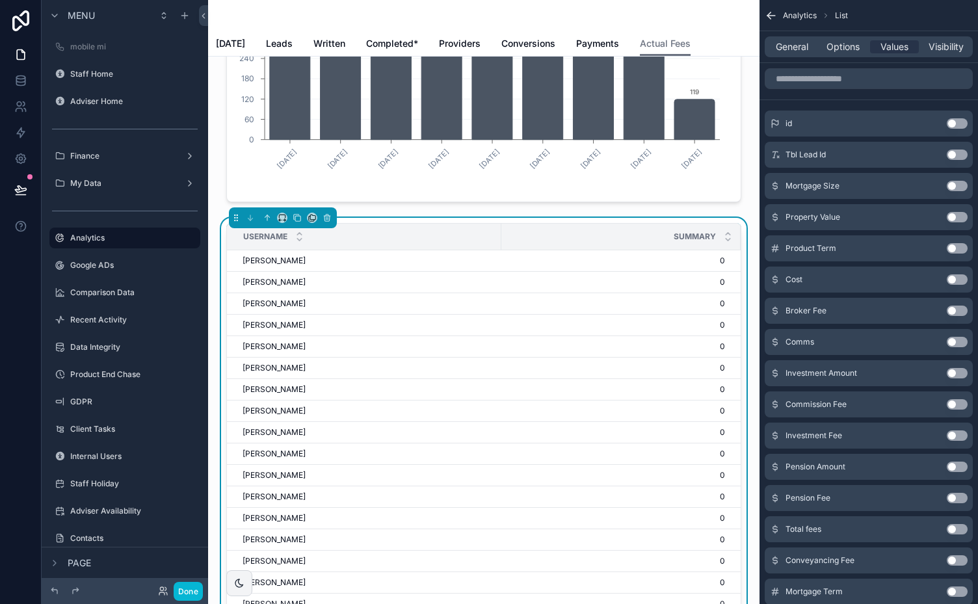
click at [957, 152] on button "Use setting" at bounding box center [957, 155] width 21 height 10
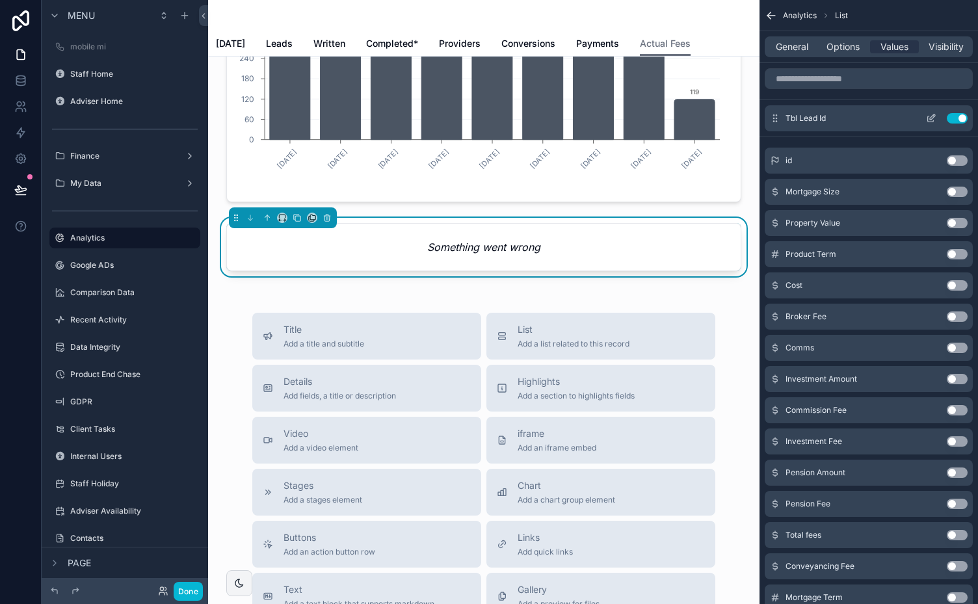
click at [954, 118] on button "Use setting" at bounding box center [957, 118] width 21 height 10
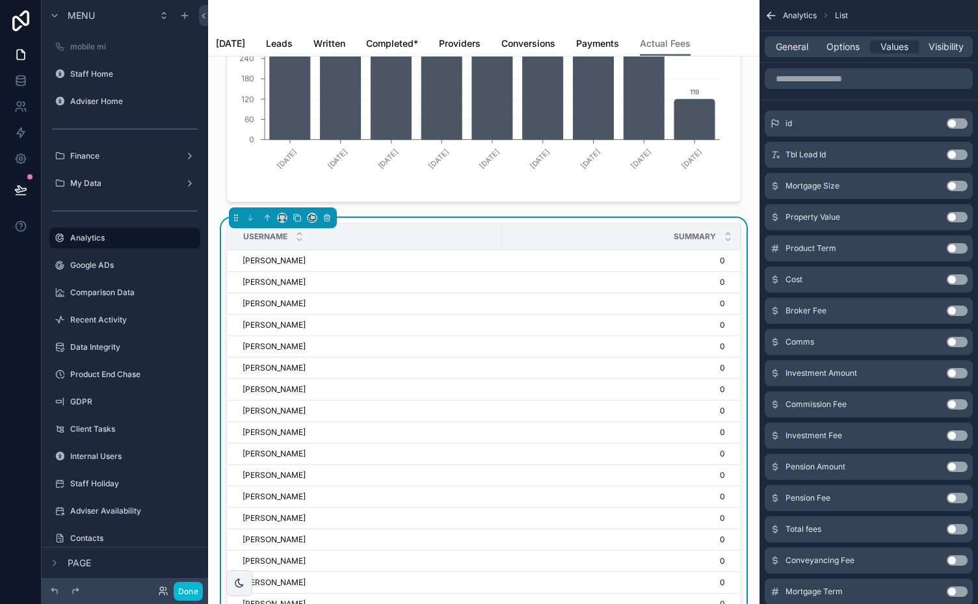
click at [962, 121] on button "Use setting" at bounding box center [957, 123] width 21 height 10
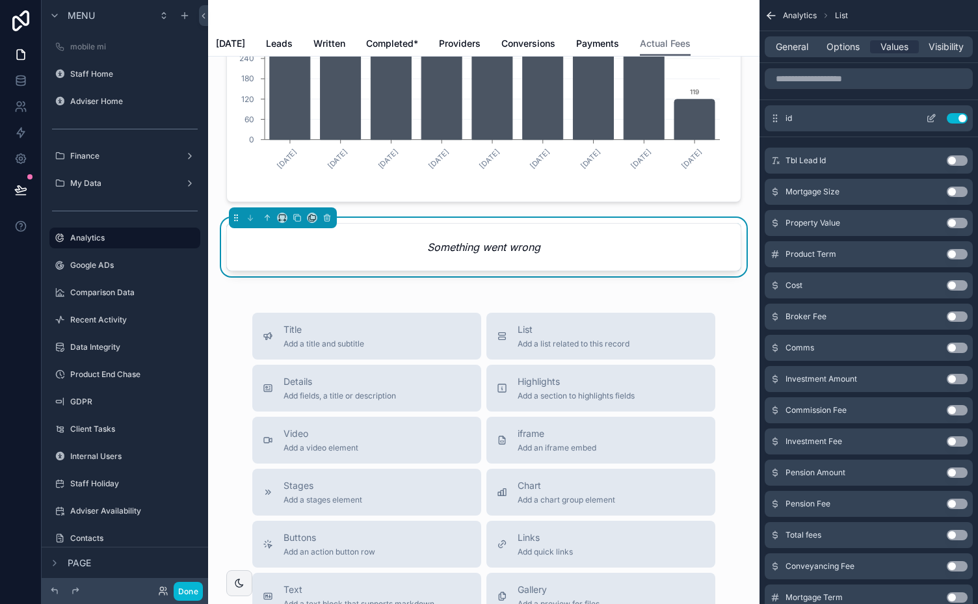
click at [955, 117] on button "Use setting" at bounding box center [957, 118] width 21 height 10
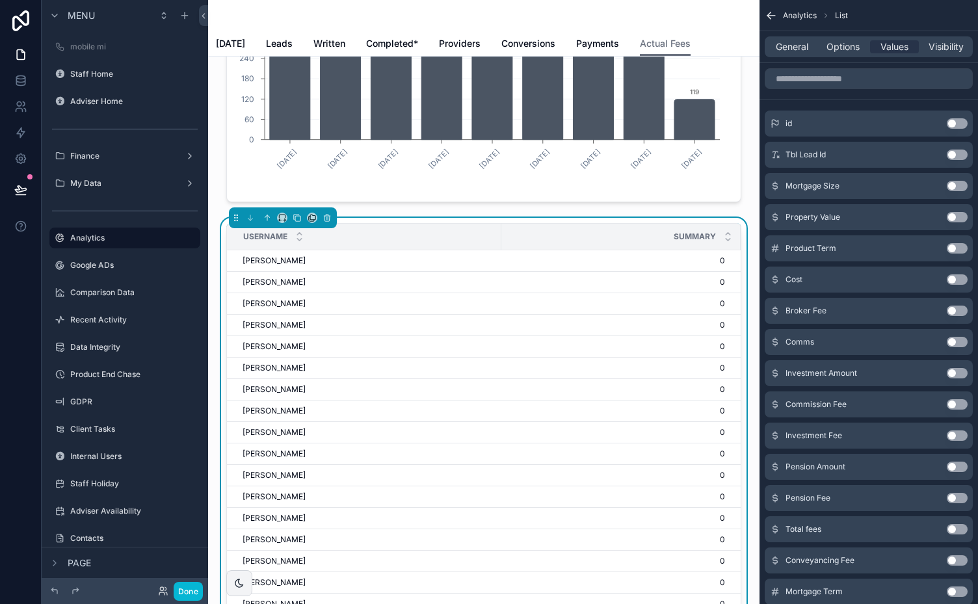
click at [960, 527] on button "Use setting" at bounding box center [957, 529] width 21 height 10
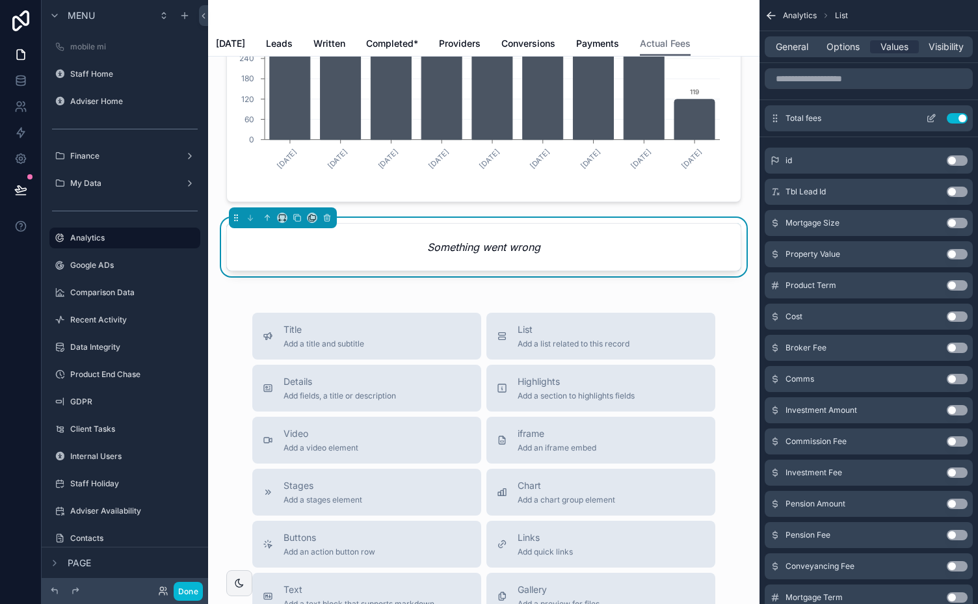
click at [928, 118] on icon "scrollable content" at bounding box center [931, 119] width 6 height 6
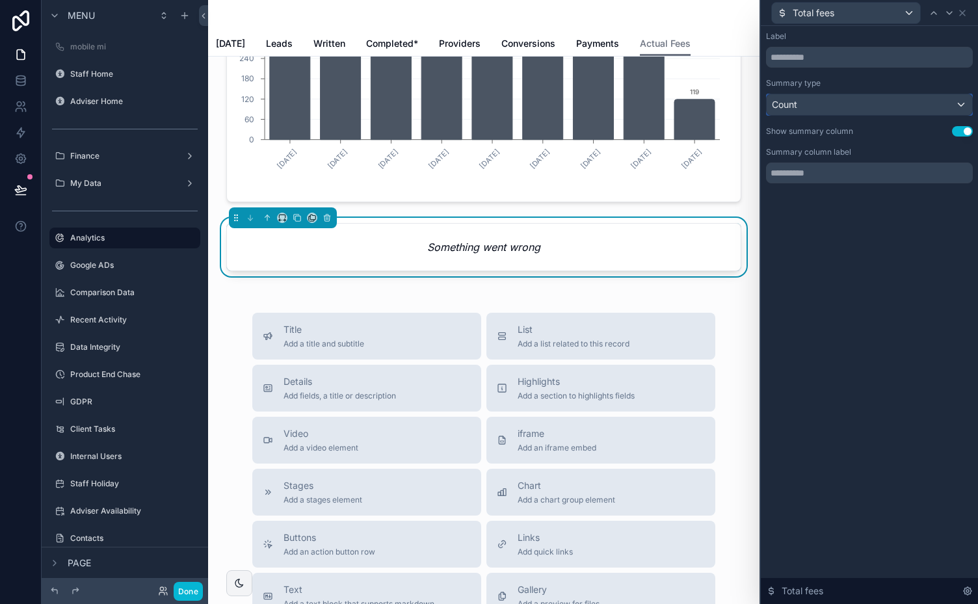
click at [945, 101] on div "Count" at bounding box center [869, 104] width 205 height 21
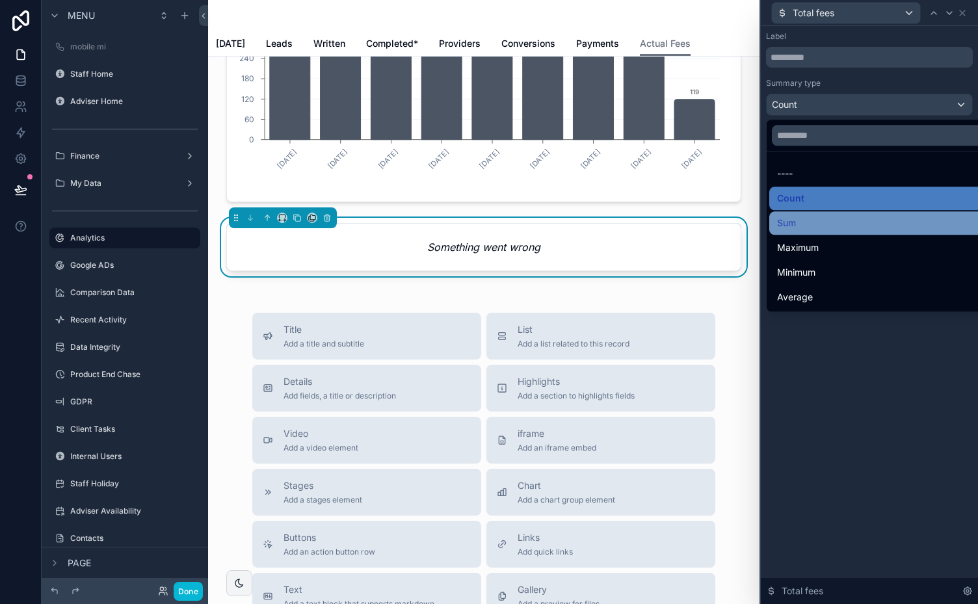
click at [791, 225] on span "Sum" at bounding box center [786, 223] width 19 height 16
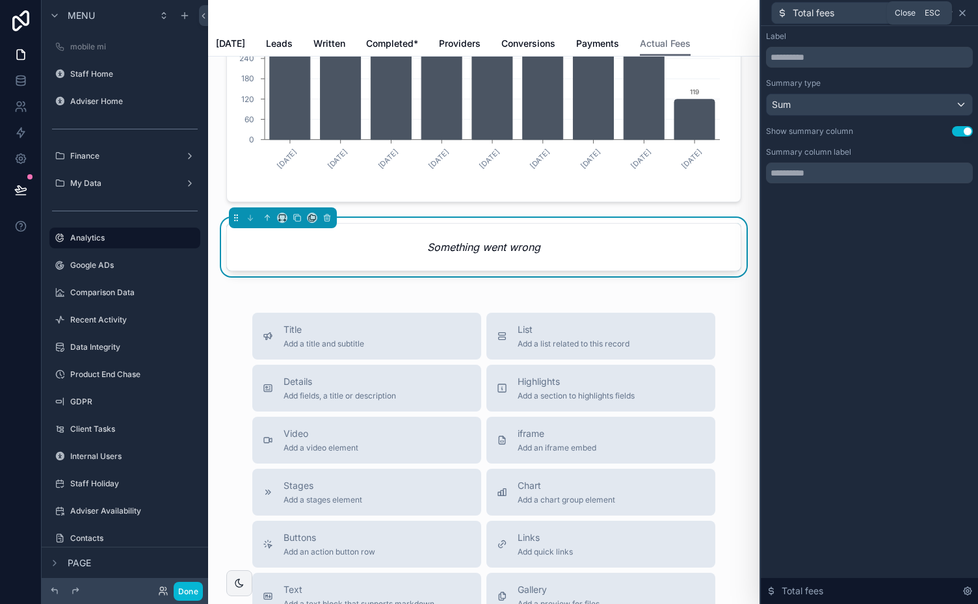
click at [966, 13] on icon at bounding box center [962, 13] width 10 height 10
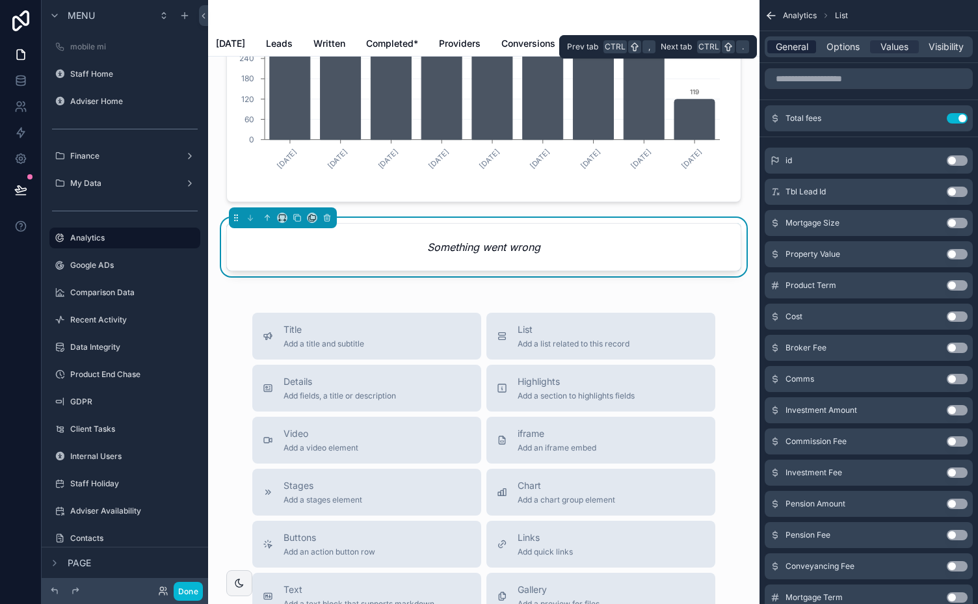
click at [800, 42] on span "General" at bounding box center [792, 46] width 33 height 13
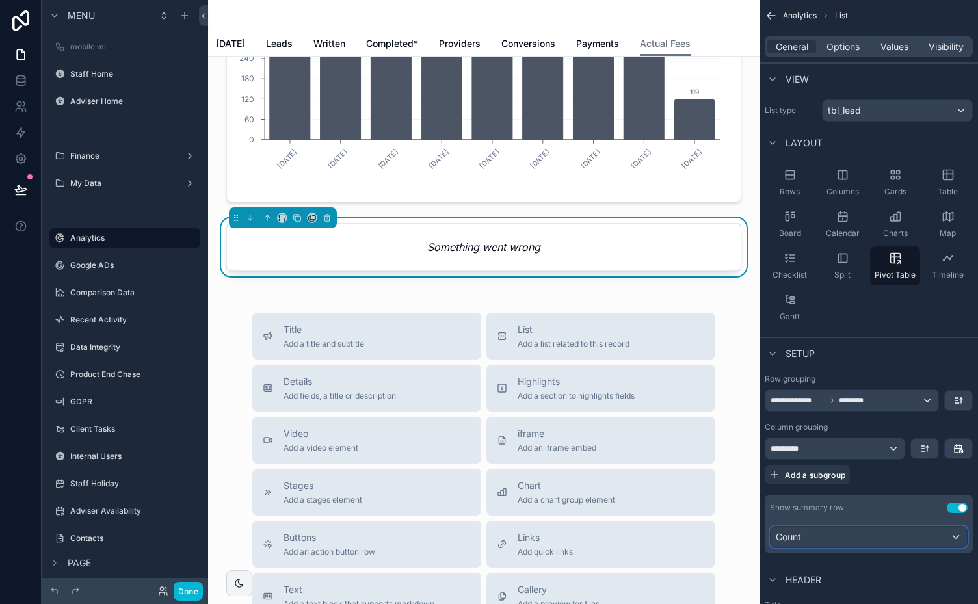
click at [949, 535] on div "Count" at bounding box center [869, 537] width 196 height 21
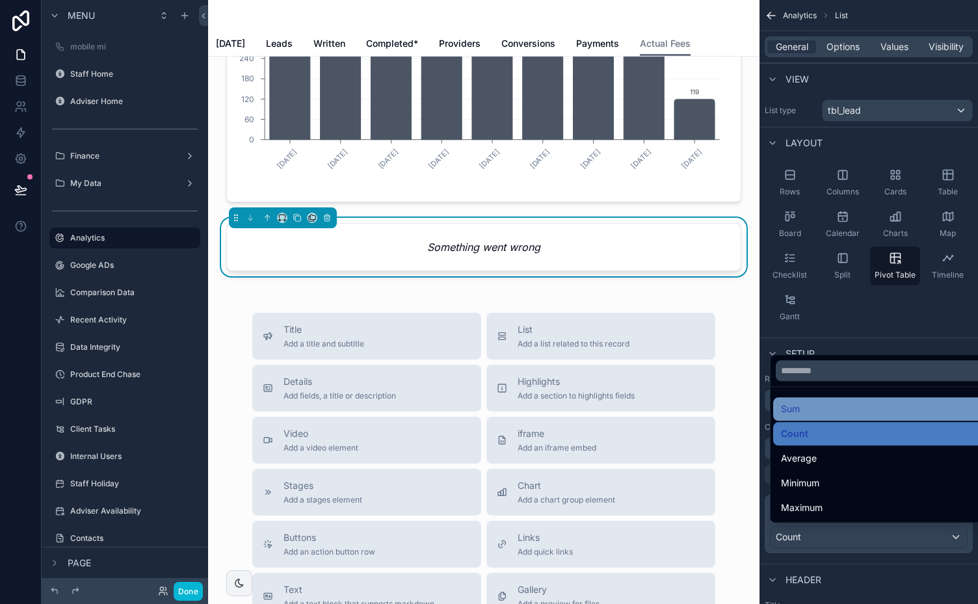
click at [801, 410] on div "Sum" at bounding box center [884, 409] width 206 height 16
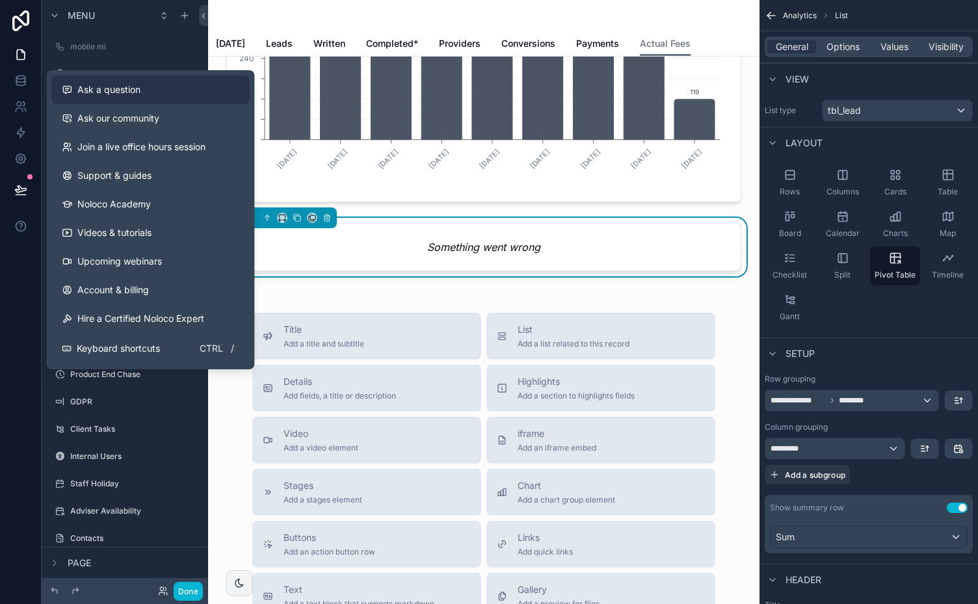
click at [130, 87] on span "Ask a question" at bounding box center [108, 89] width 63 height 13
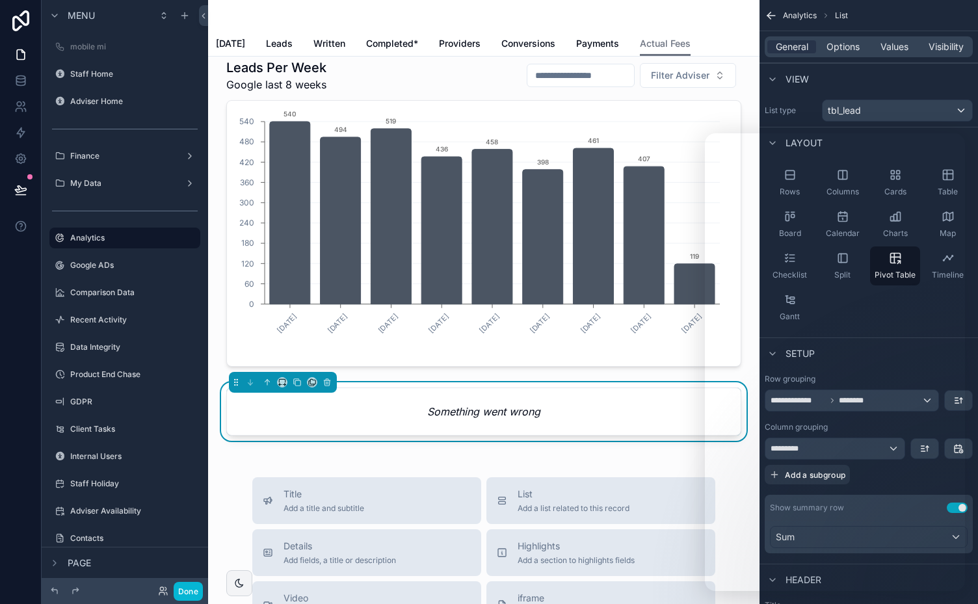
scroll to position [0, 0]
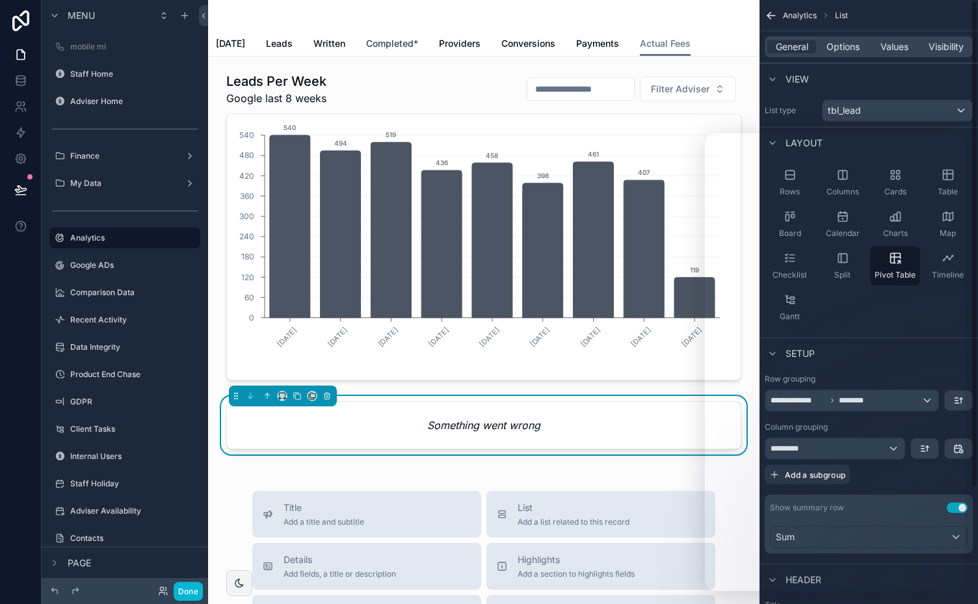
click at [382, 46] on span "Completed*" at bounding box center [392, 43] width 52 height 13
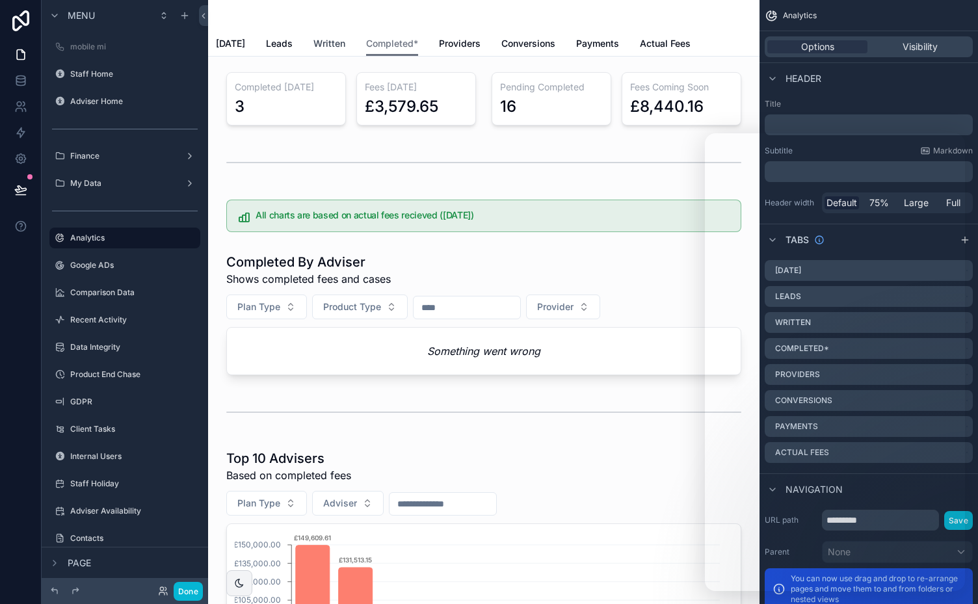
click at [328, 38] on span "Written" at bounding box center [329, 43] width 32 height 13
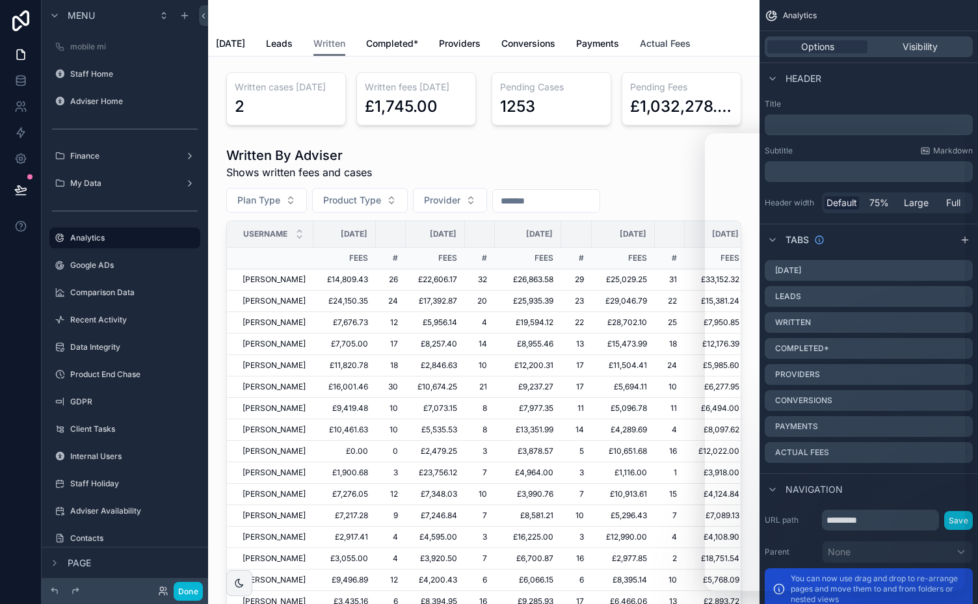
click at [657, 37] on span "Actual Fees" at bounding box center [665, 43] width 51 height 13
